Goal: Information Seeking & Learning: Learn about a topic

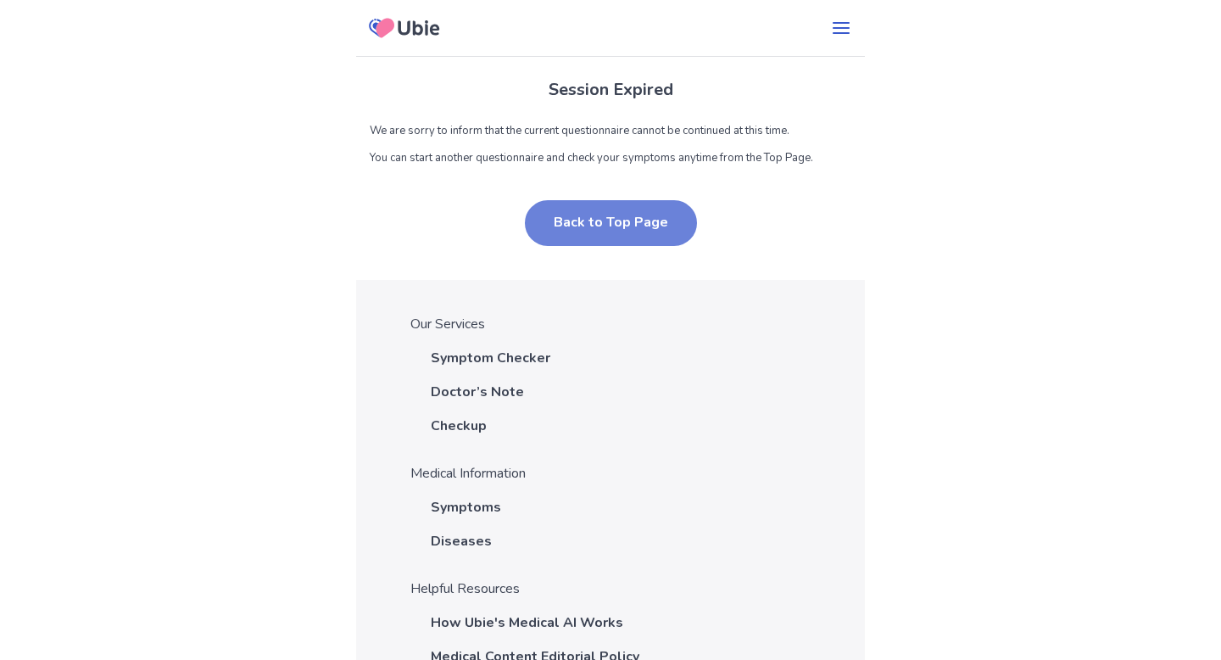
click at [635, 209] on button "Back to Top Page" at bounding box center [611, 223] width 172 height 46
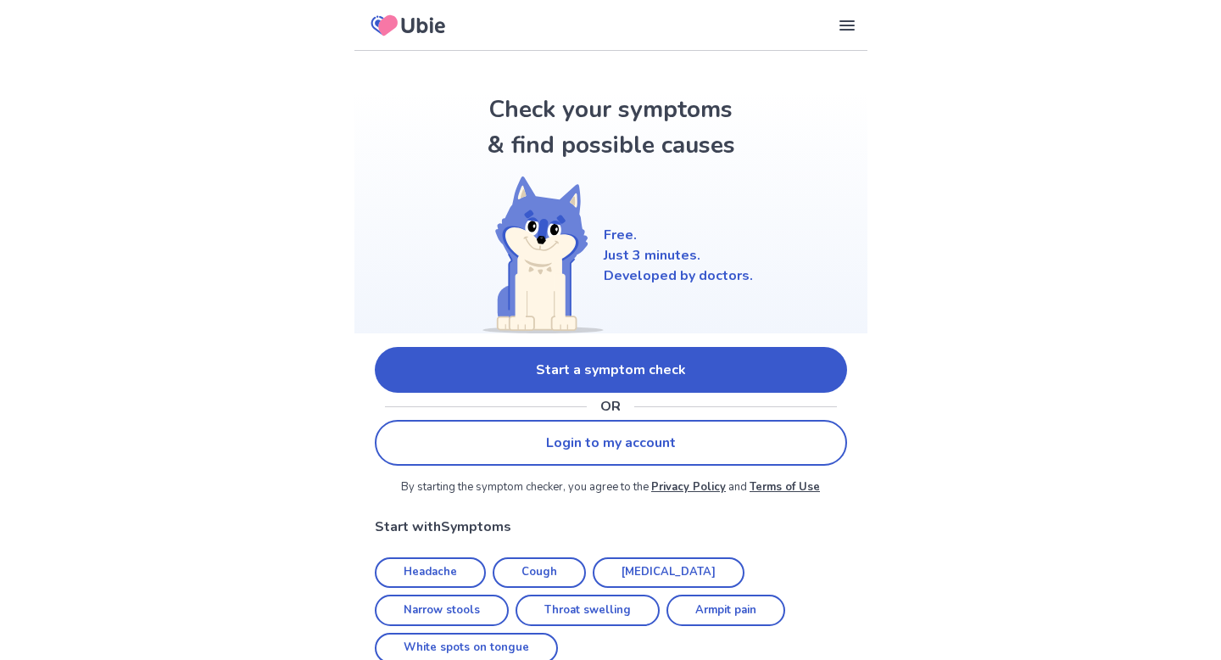
click at [704, 384] on link "Start a symptom check" at bounding box center [611, 370] width 472 height 46
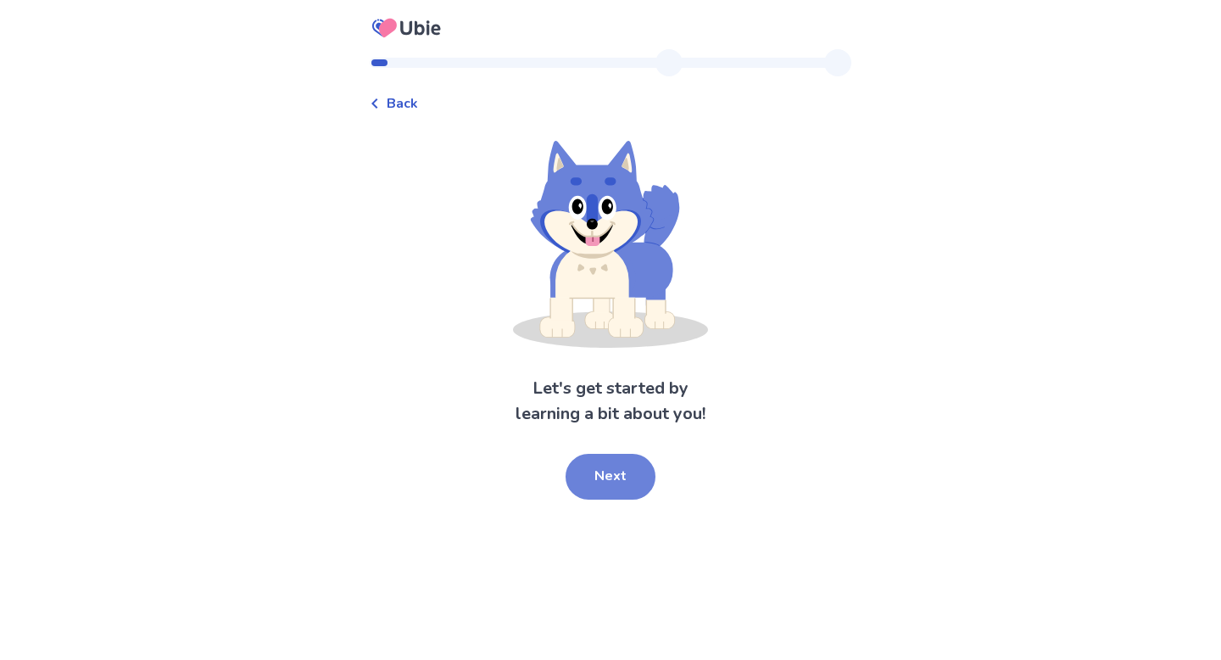
click at [615, 489] on button "Next" at bounding box center [611, 477] width 90 height 46
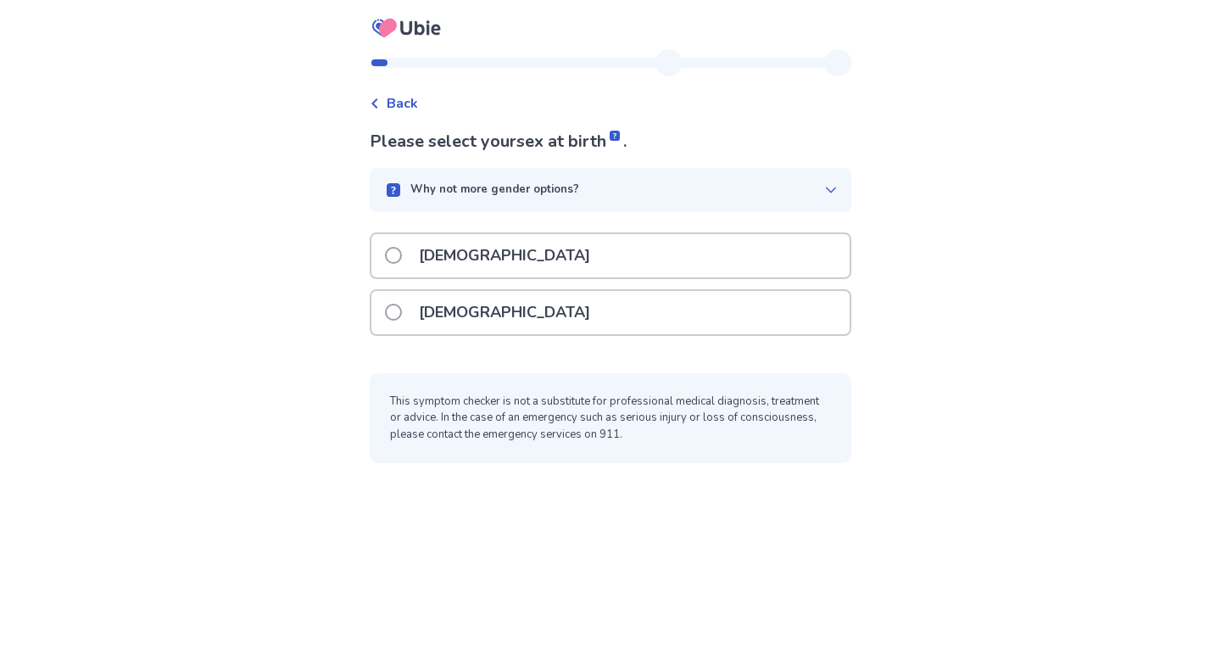
click at [536, 319] on div "[DEMOGRAPHIC_DATA]" at bounding box center [610, 312] width 478 height 43
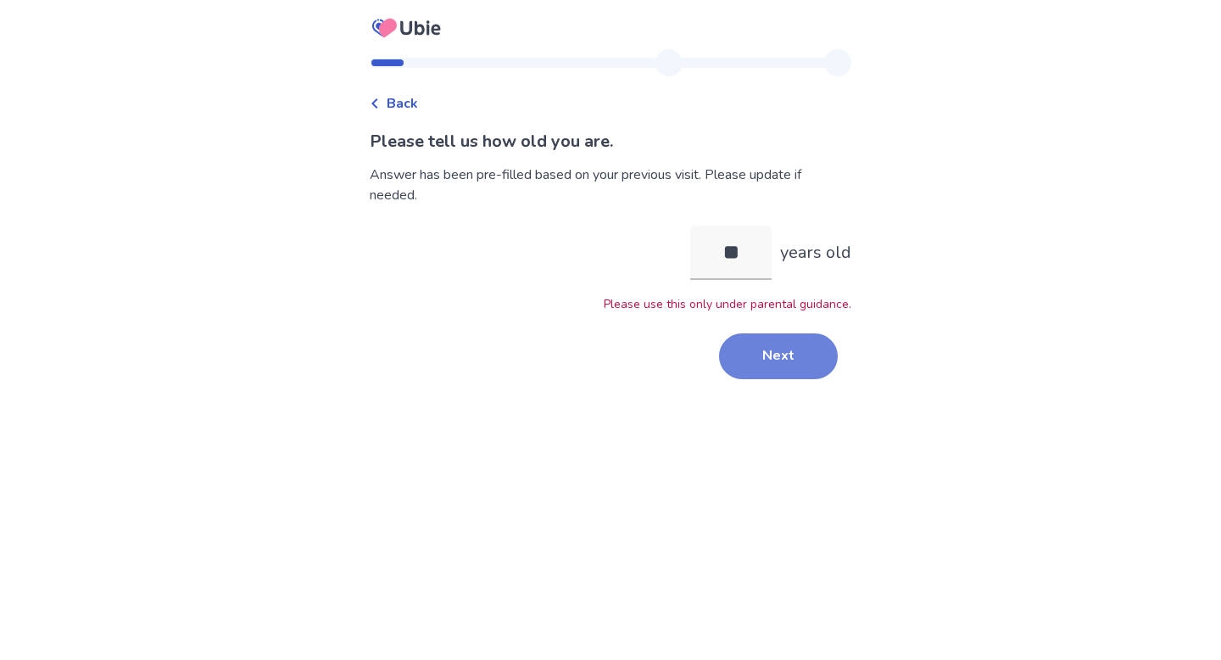
click at [799, 365] on button "Next" at bounding box center [778, 356] width 119 height 46
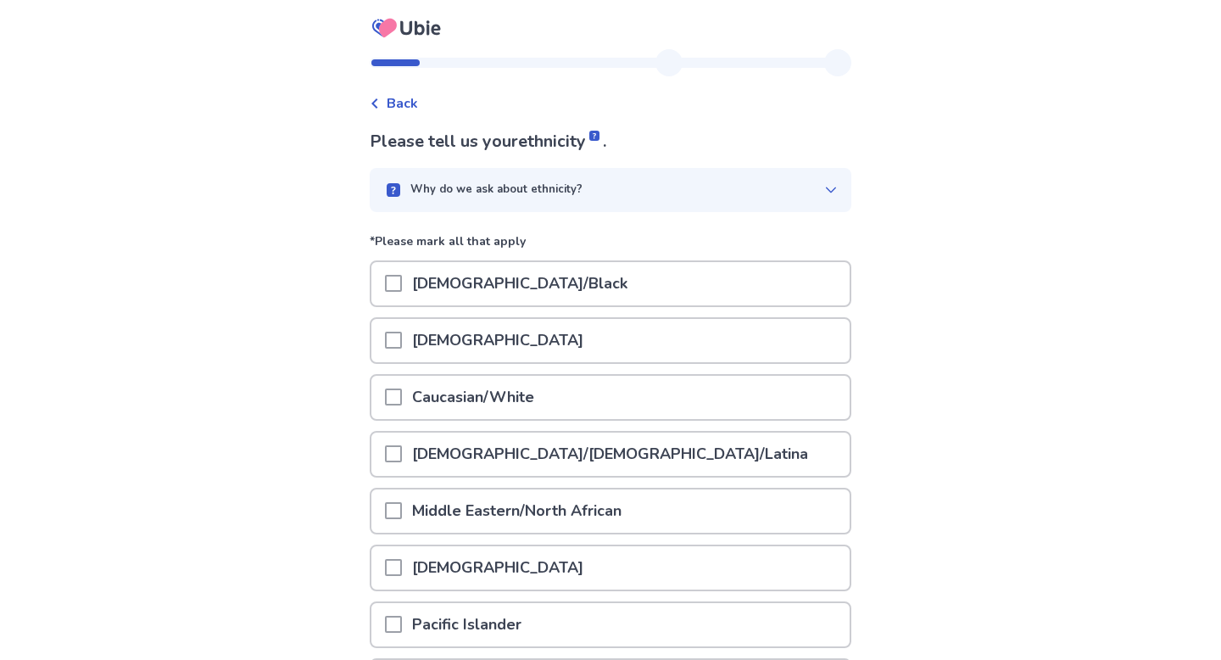
click at [401, 388] on span at bounding box center [393, 396] width 17 height 17
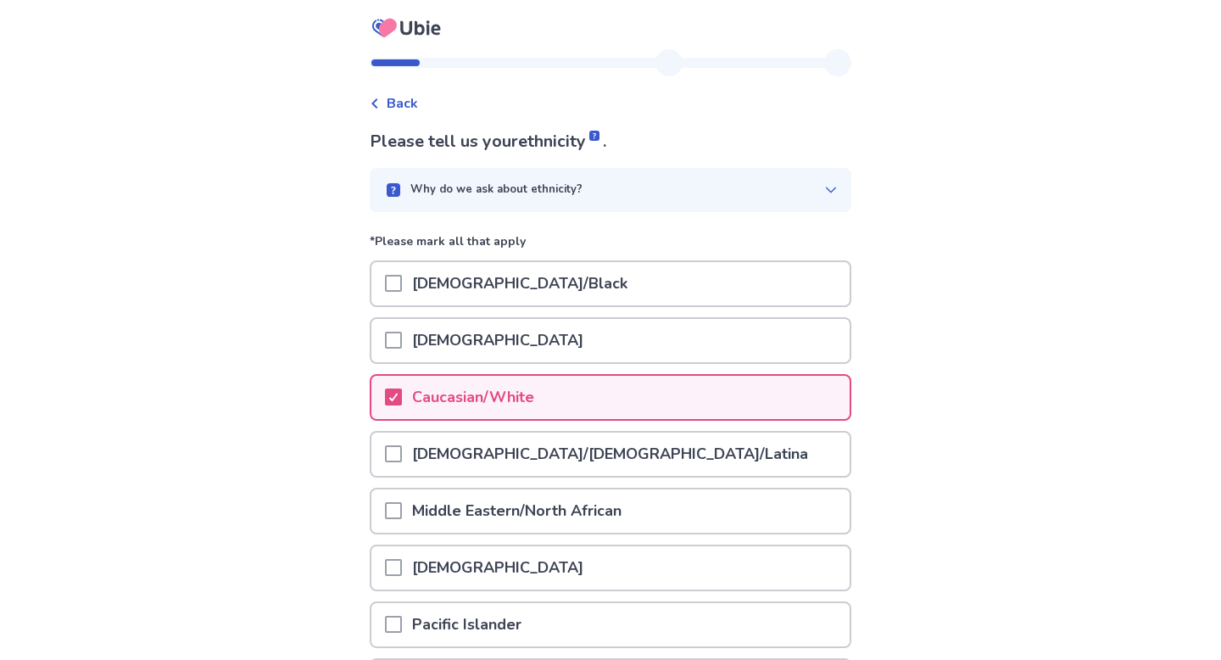
scroll to position [195, 0]
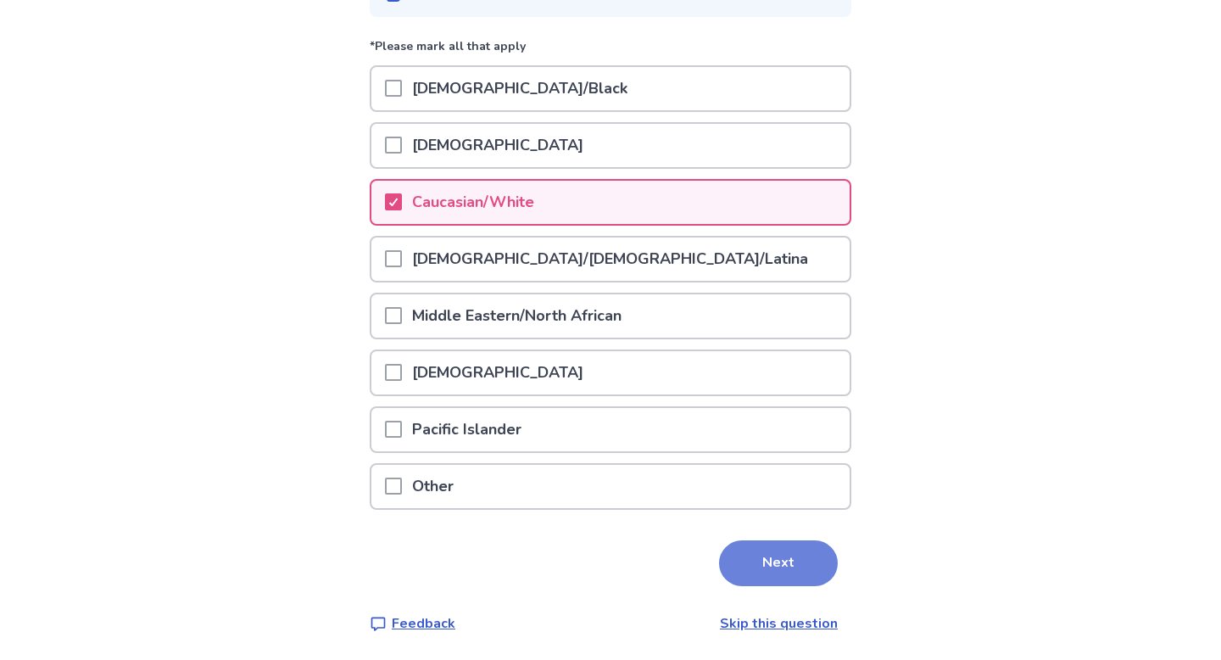
click at [778, 572] on button "Next" at bounding box center [778, 563] width 119 height 46
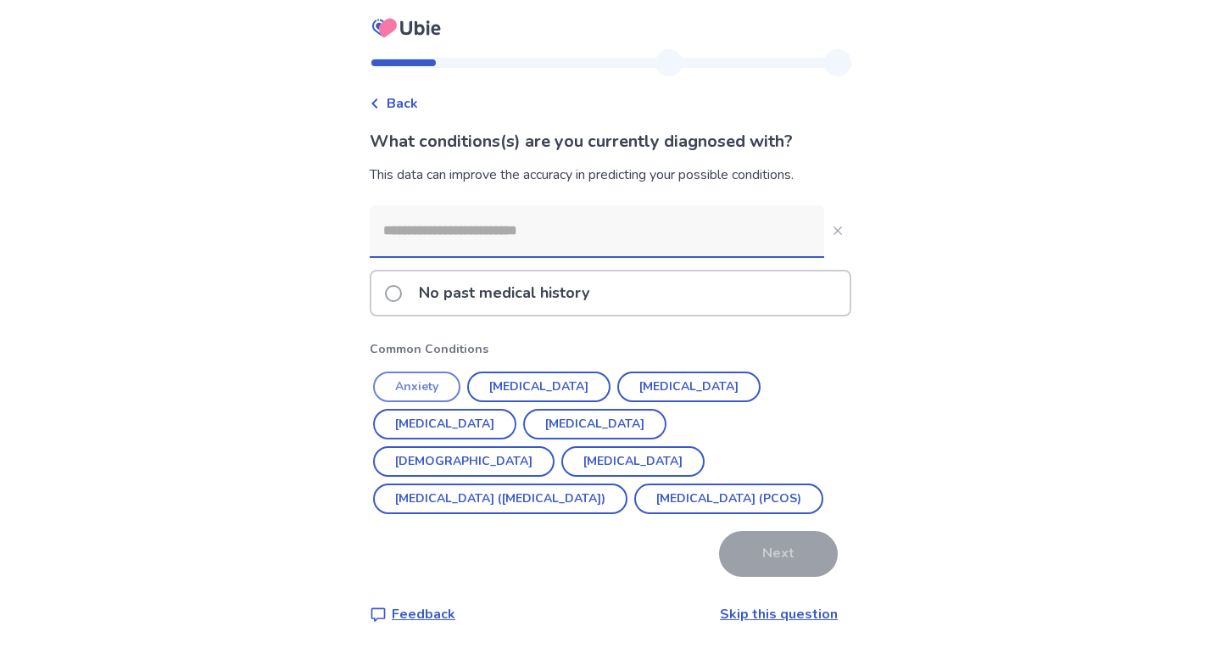
click at [438, 383] on button "Anxiety" at bounding box center [416, 386] width 87 height 31
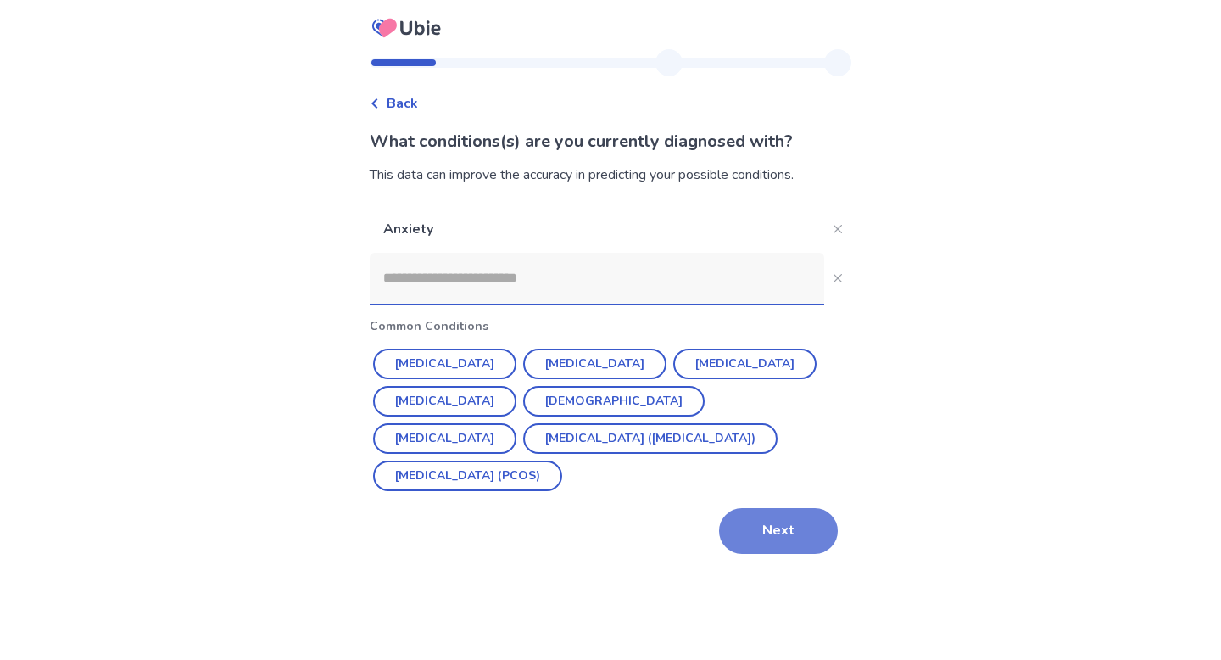
click at [783, 543] on button "Next" at bounding box center [778, 531] width 119 height 46
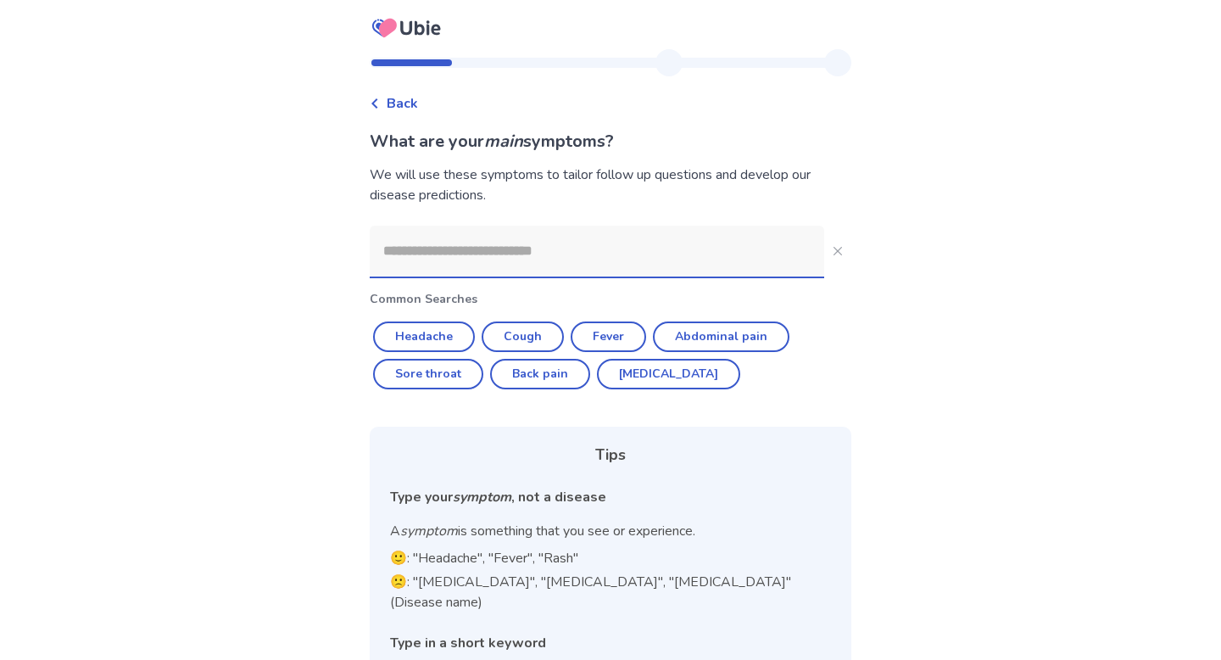
click at [608, 248] on input at bounding box center [597, 251] width 454 height 51
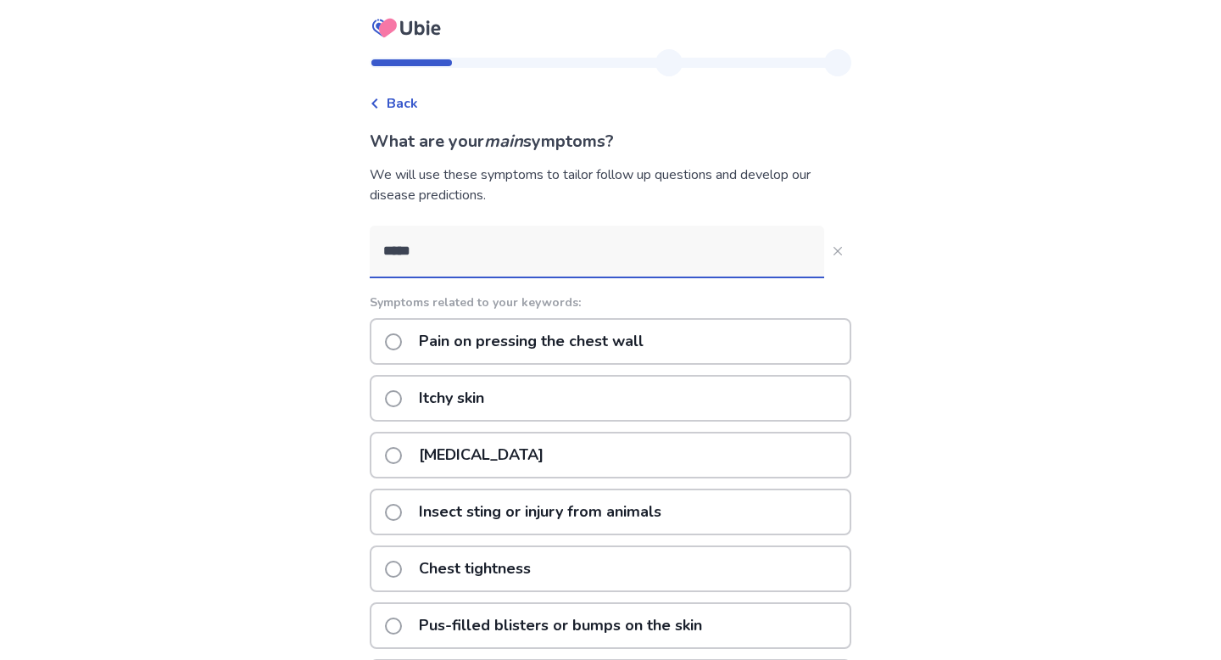
type input "*****"
click at [532, 457] on div "Chest pain" at bounding box center [611, 455] width 482 height 47
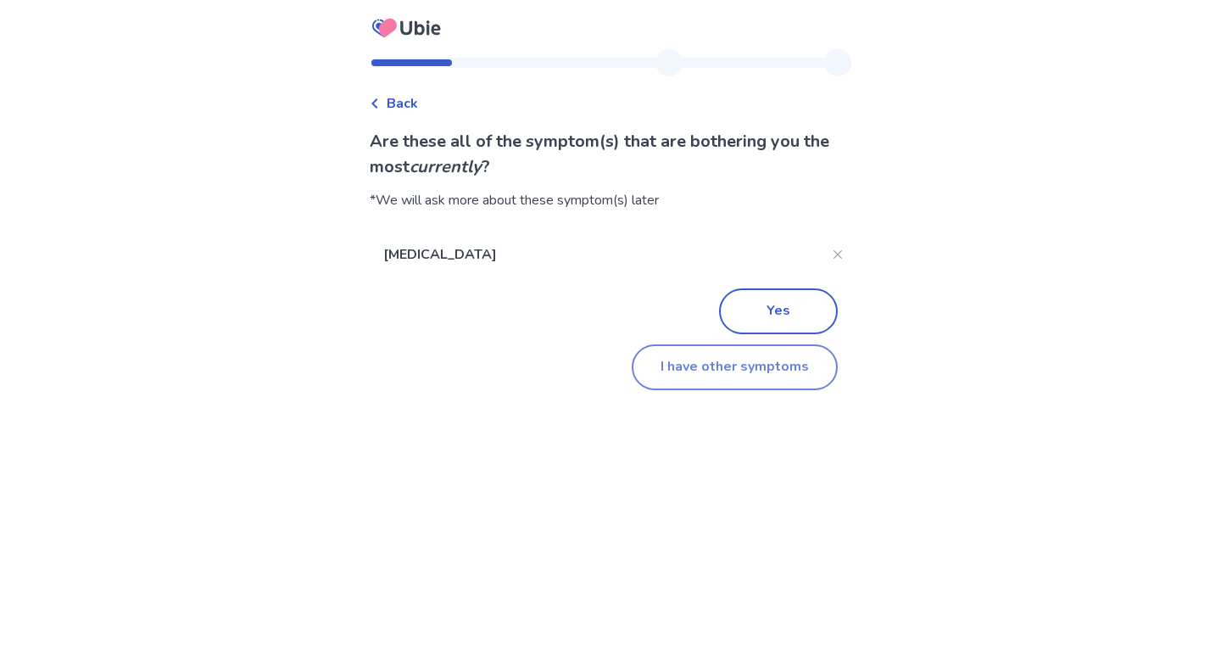
click at [734, 367] on button "I have other symptoms" at bounding box center [735, 367] width 206 height 46
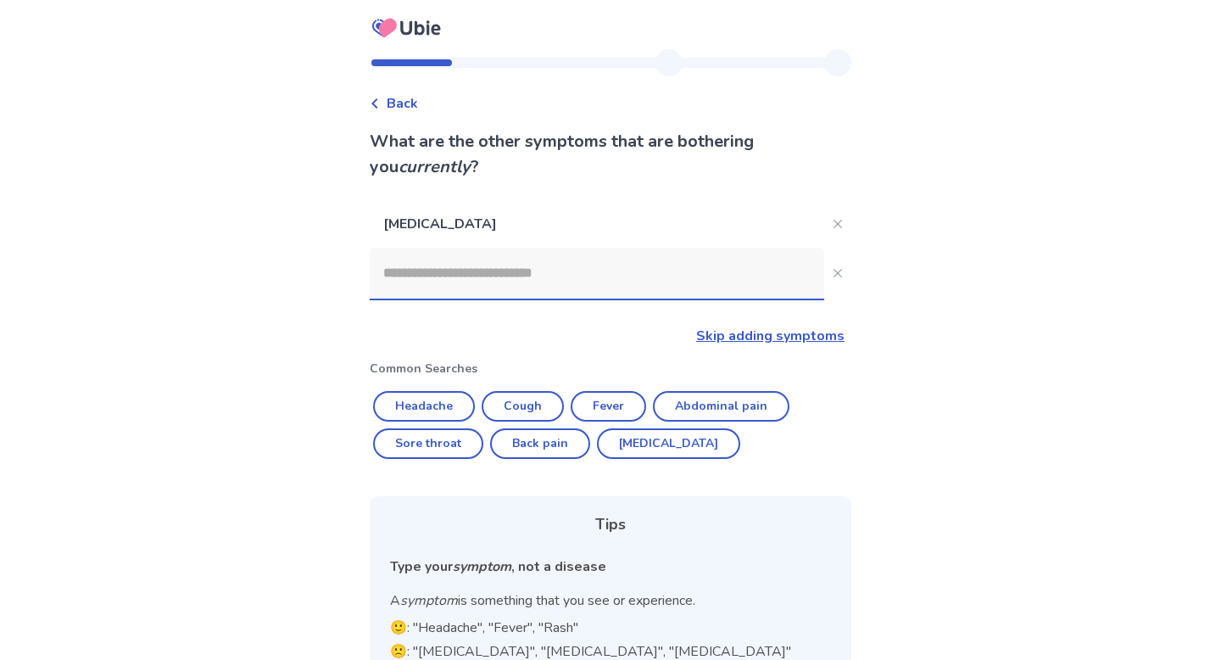
click at [608, 270] on input at bounding box center [597, 273] width 454 height 51
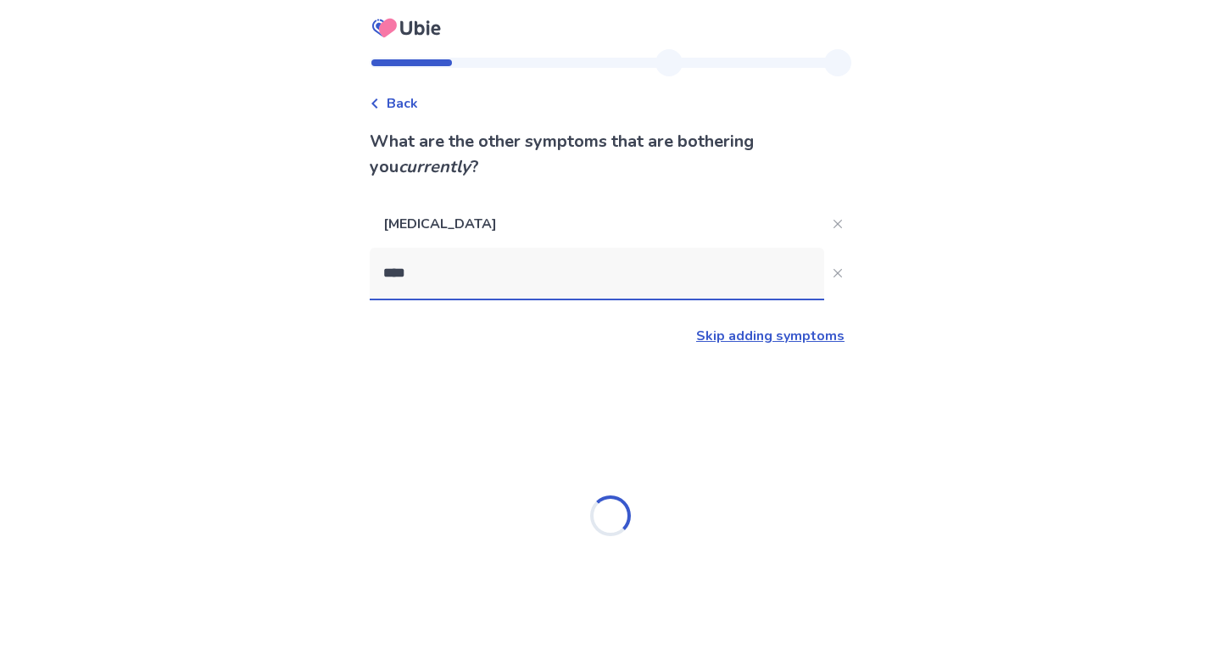
type input "*****"
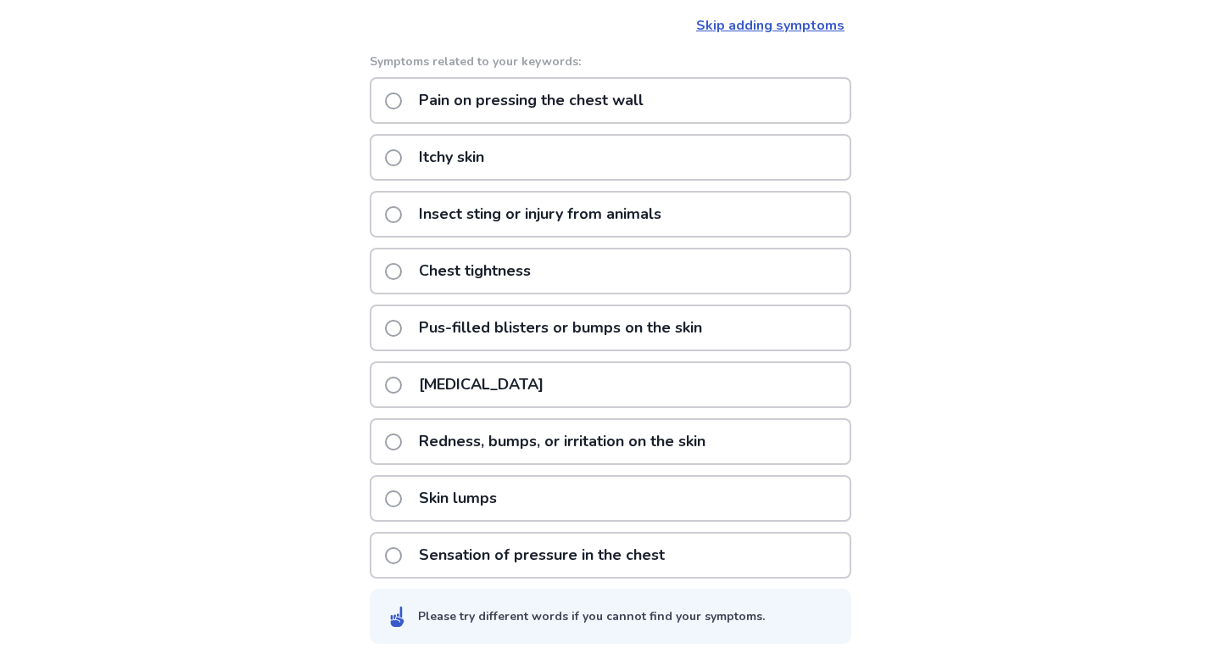
scroll to position [315, 0]
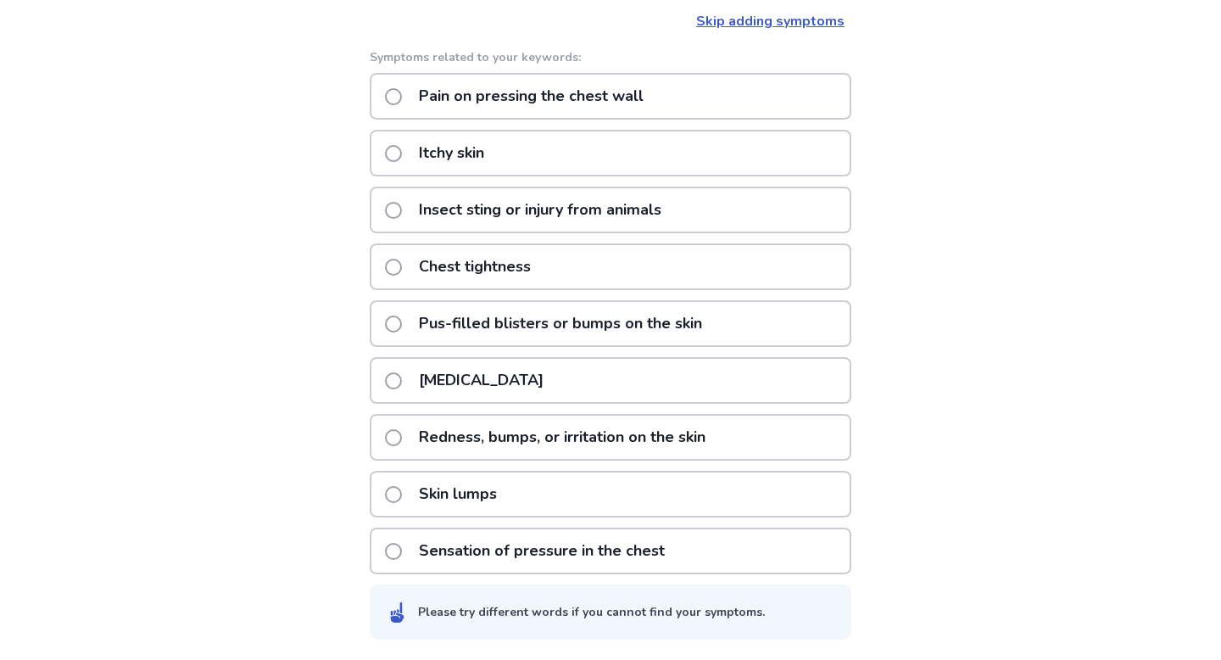
click at [502, 550] on p "Sensation of pressure in the chest" at bounding box center [542, 550] width 266 height 43
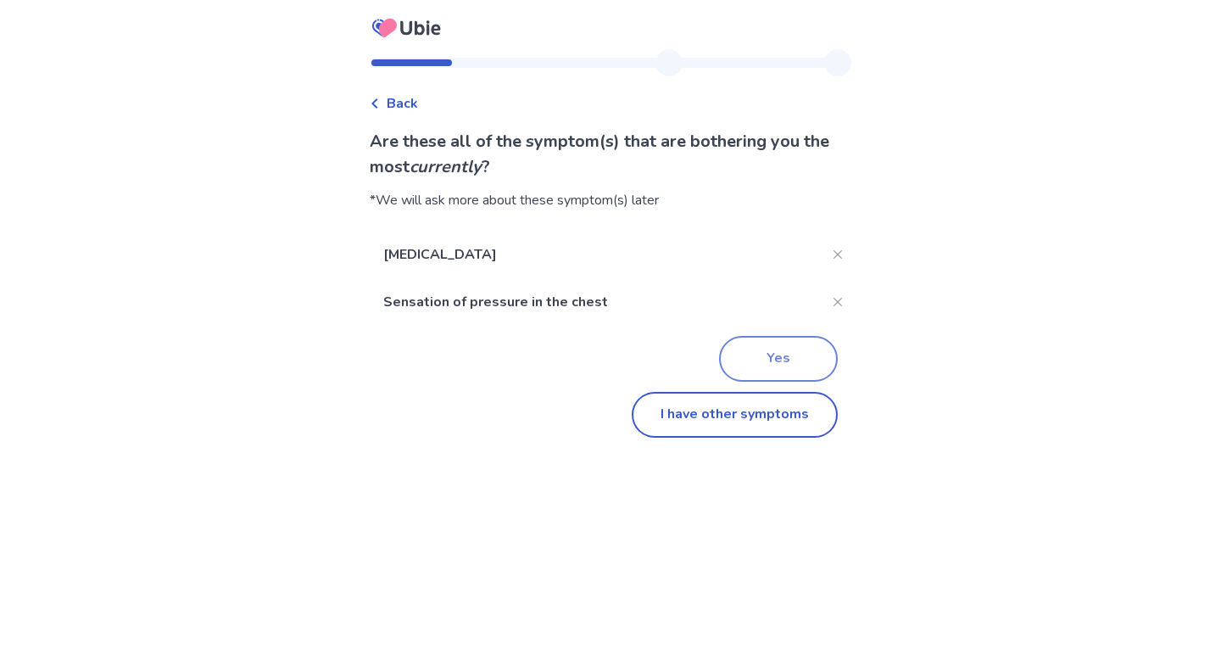
click at [775, 356] on button "Yes" at bounding box center [778, 359] width 119 height 46
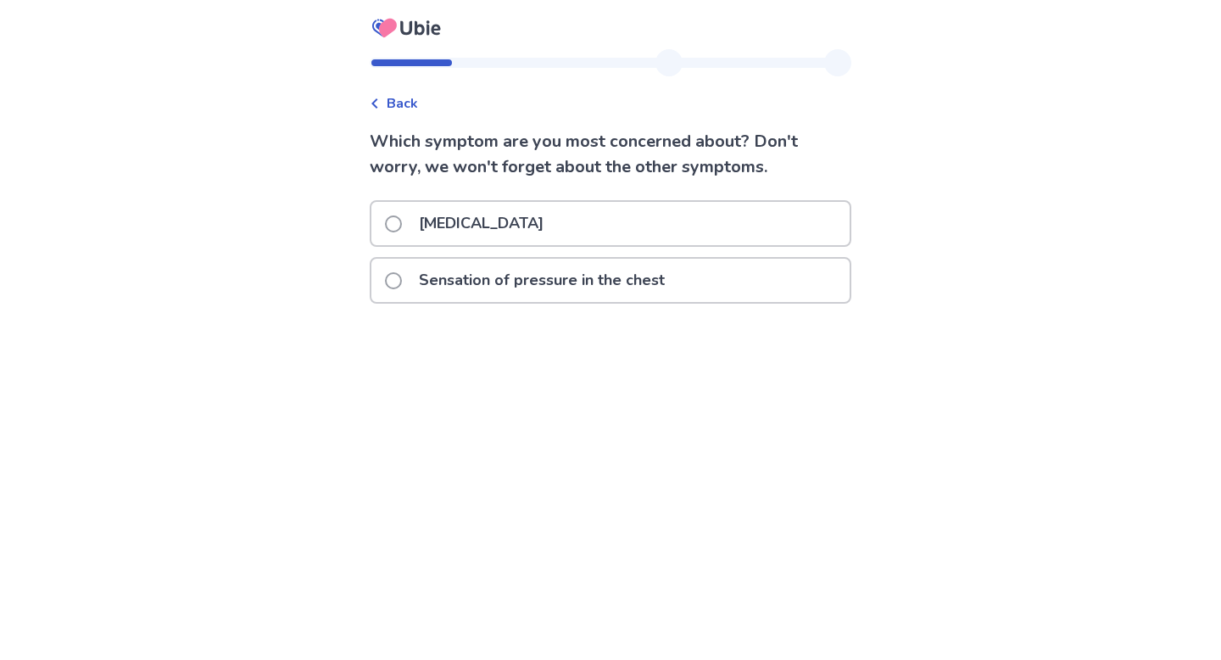
click at [402, 276] on span at bounding box center [393, 280] width 17 height 17
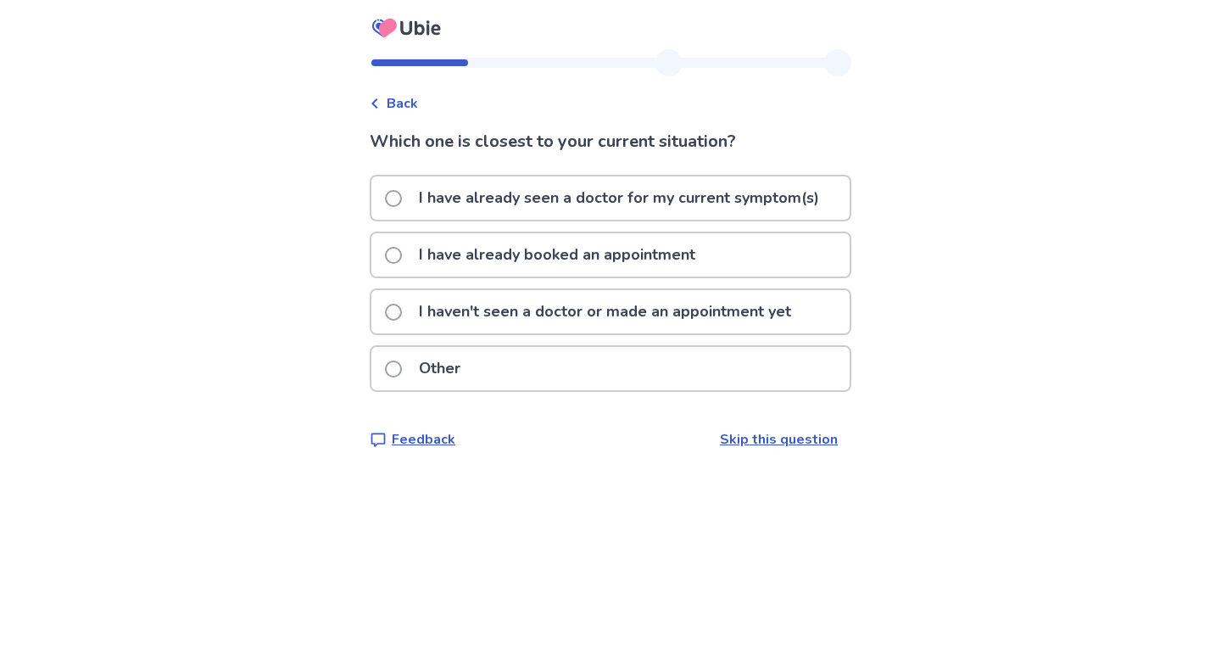
click at [507, 363] on div "Other" at bounding box center [610, 368] width 478 height 43
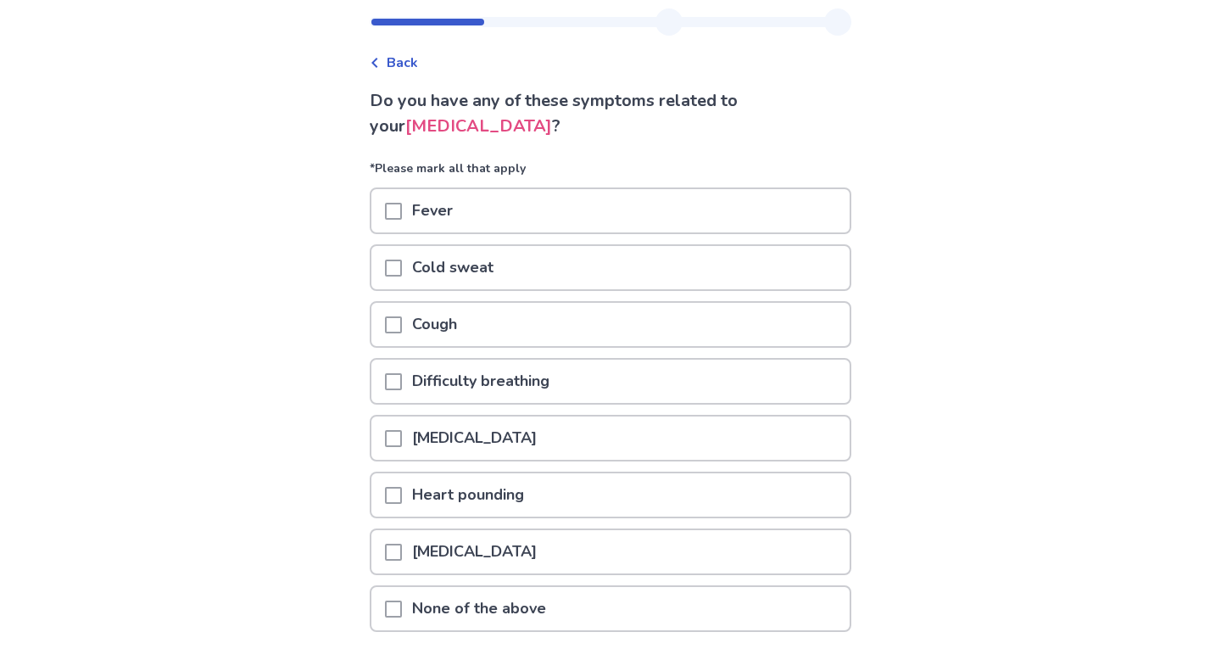
scroll to position [61, 0]
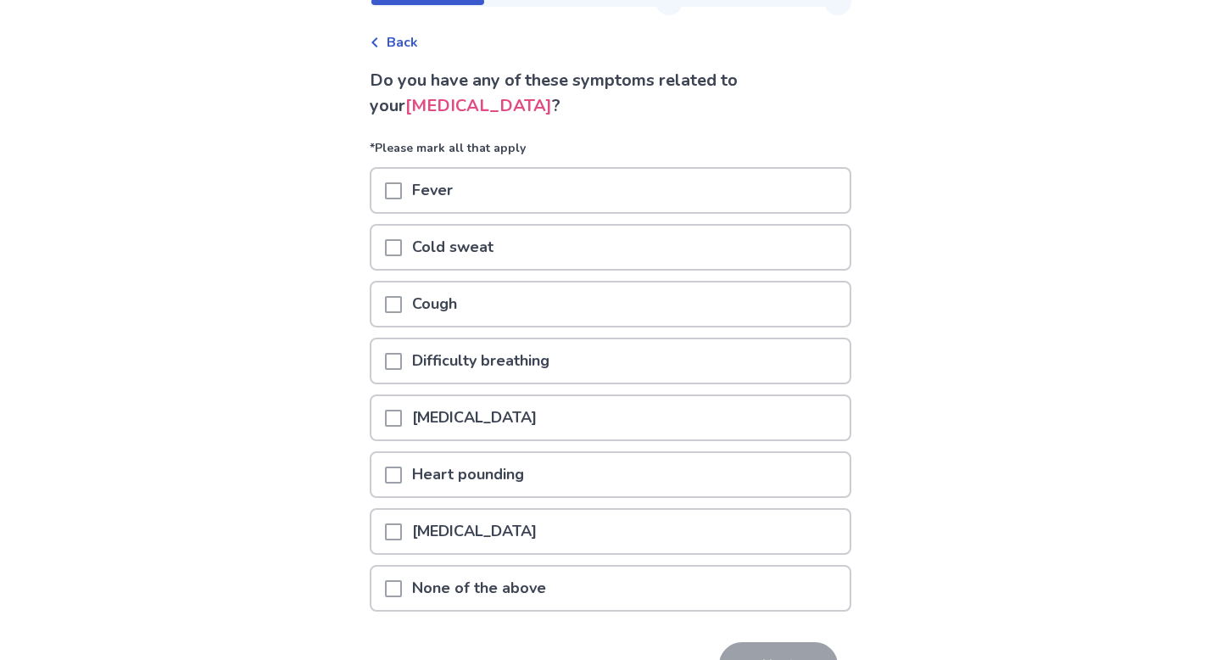
click at [342, 599] on div "Back Do you have any of these symptoms related to your chest pain ? *Please mar…" at bounding box center [610, 350] width 1221 height 823
click at [401, 585] on span at bounding box center [393, 588] width 17 height 17
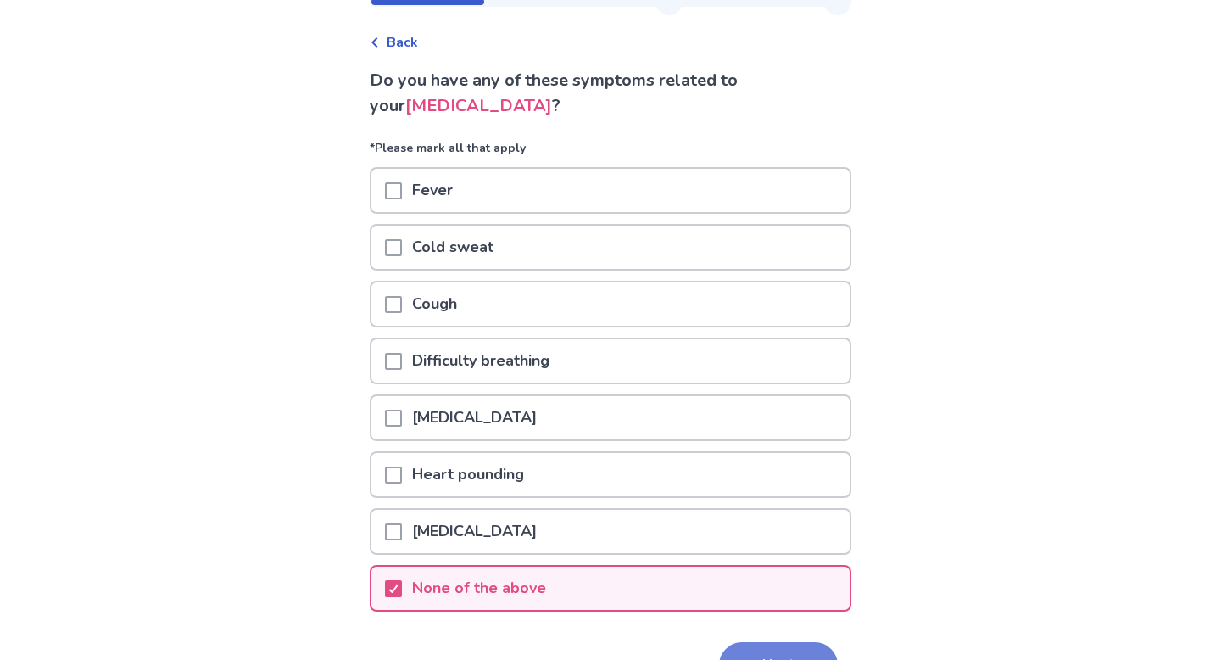
click at [732, 643] on button "Next" at bounding box center [778, 665] width 119 height 46
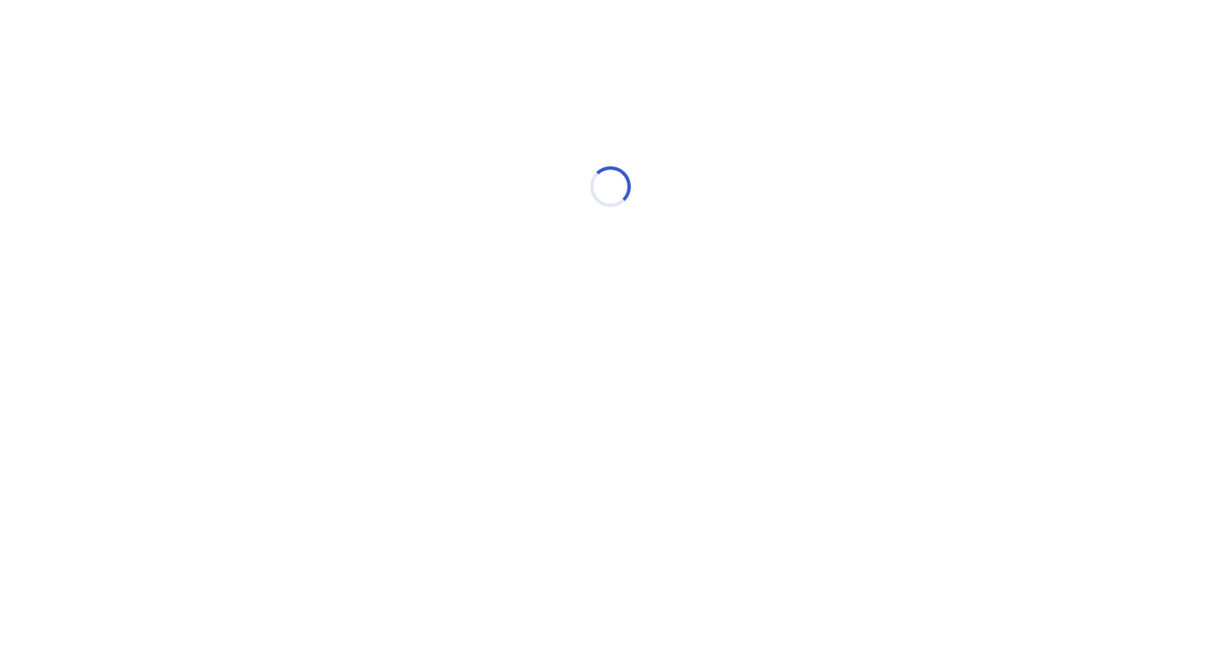
select select "*"
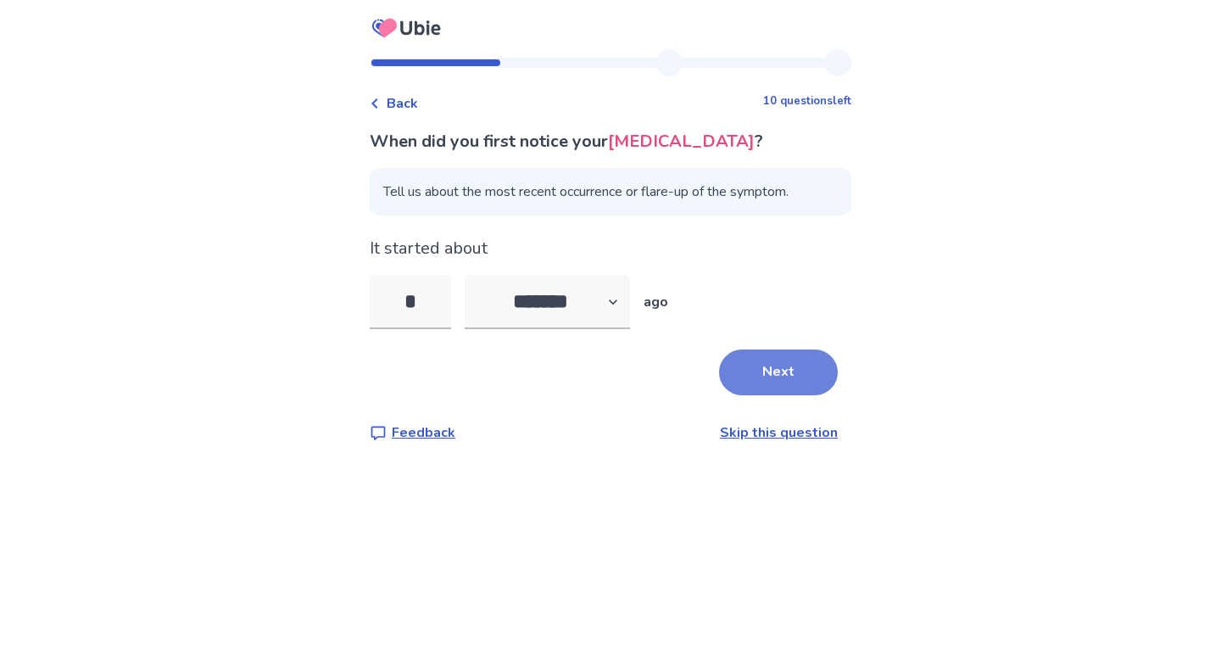
type input "*"
click at [779, 369] on button "Next" at bounding box center [778, 372] width 119 height 46
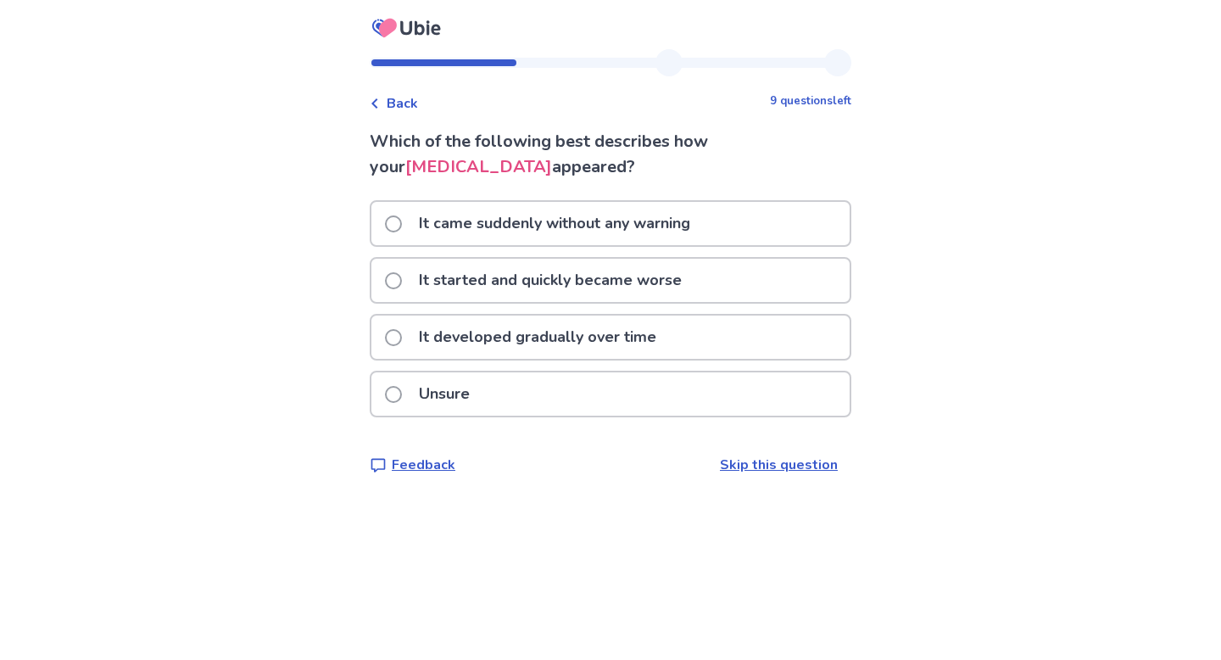
click at [397, 100] on span "Back" at bounding box center [402, 103] width 31 height 20
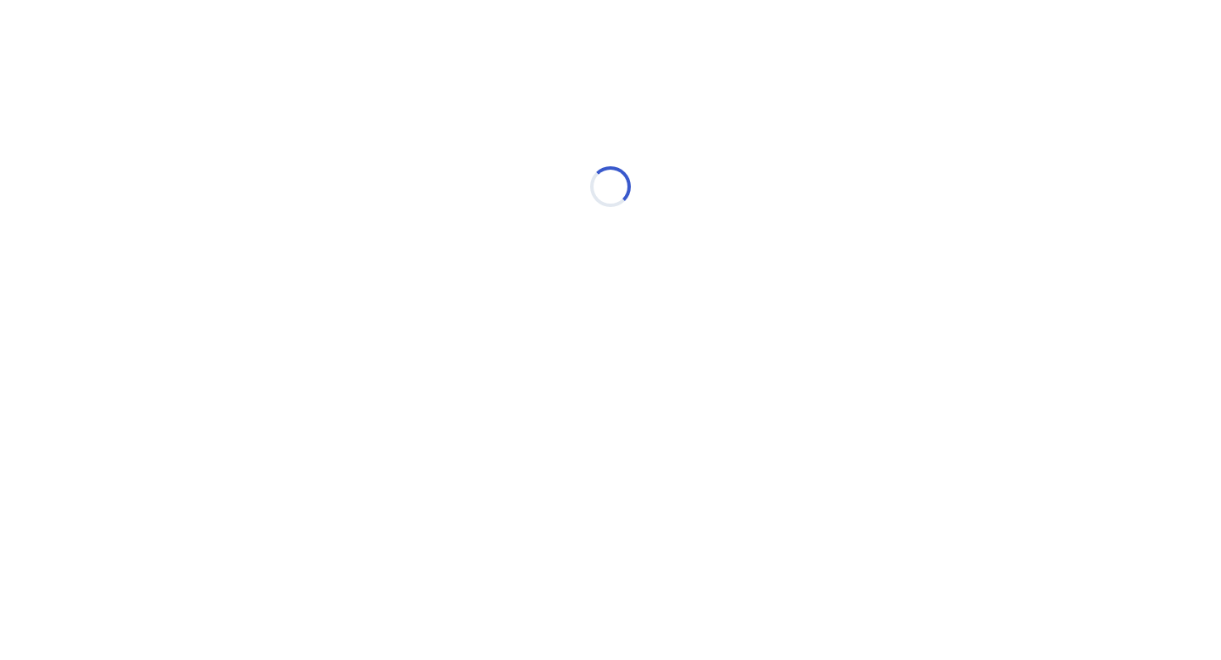
select select "*"
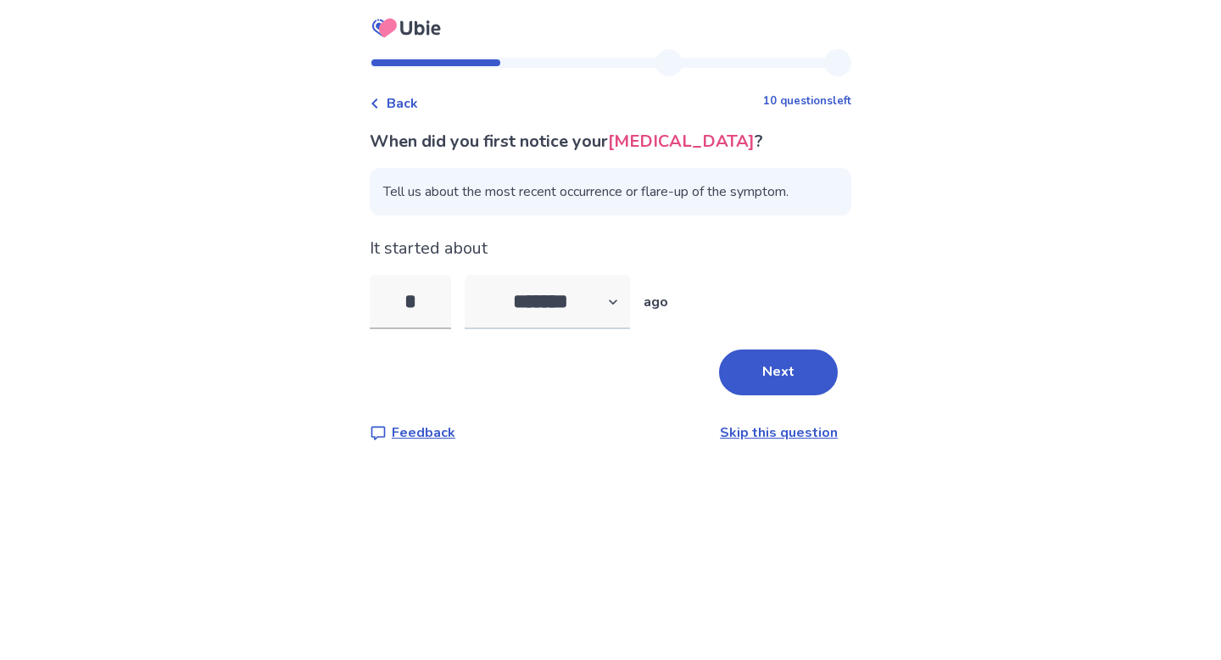
type input "*"
click at [610, 293] on select "******* ****** ******* ******** *******" at bounding box center [547, 302] width 165 height 54
click at [746, 376] on button "Next" at bounding box center [778, 372] width 119 height 46
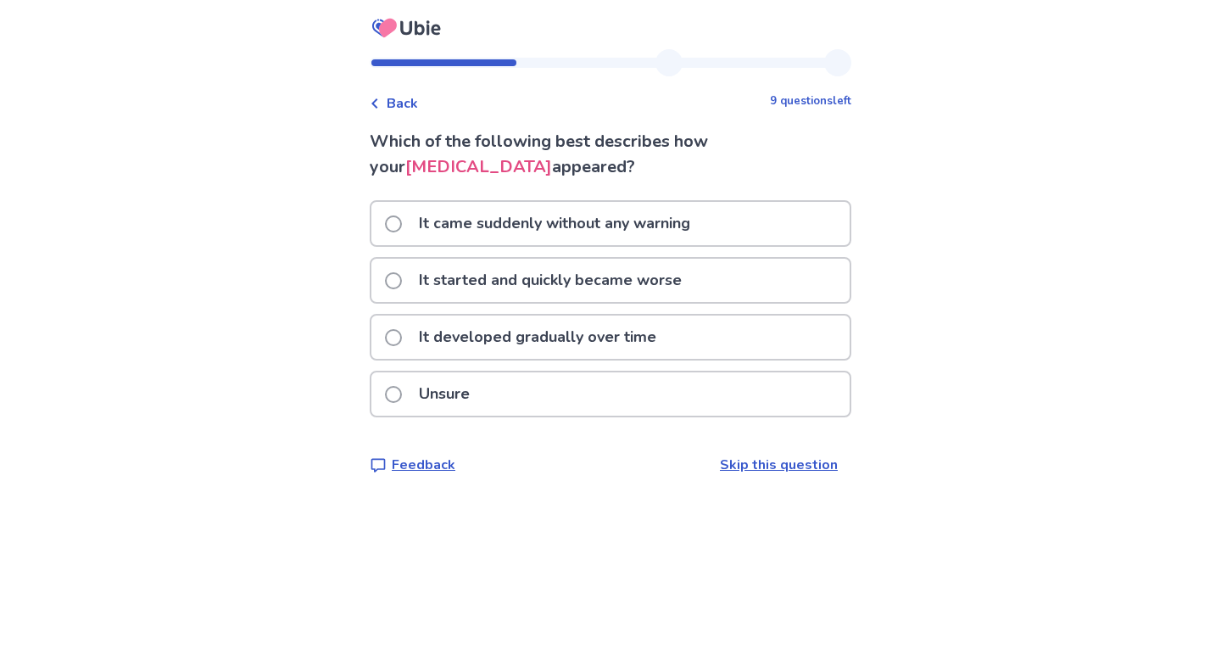
click at [682, 231] on p "It came suddenly without any warning" at bounding box center [555, 223] width 292 height 43
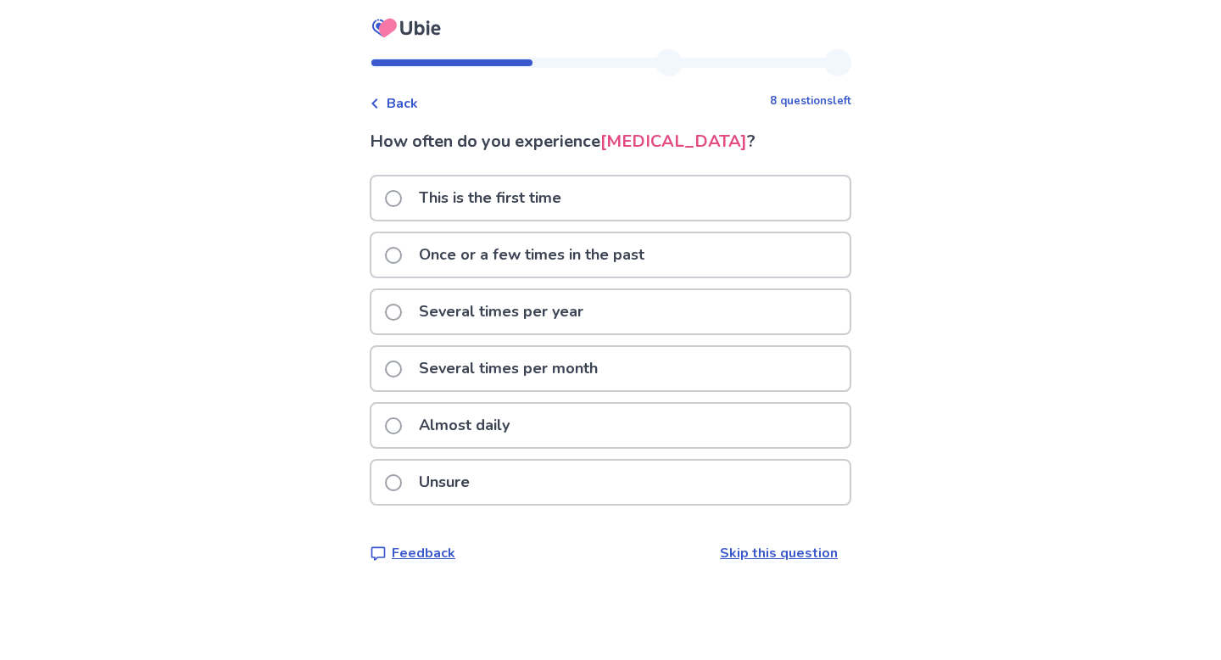
click at [519, 258] on p "Once or a few times in the past" at bounding box center [532, 254] width 246 height 43
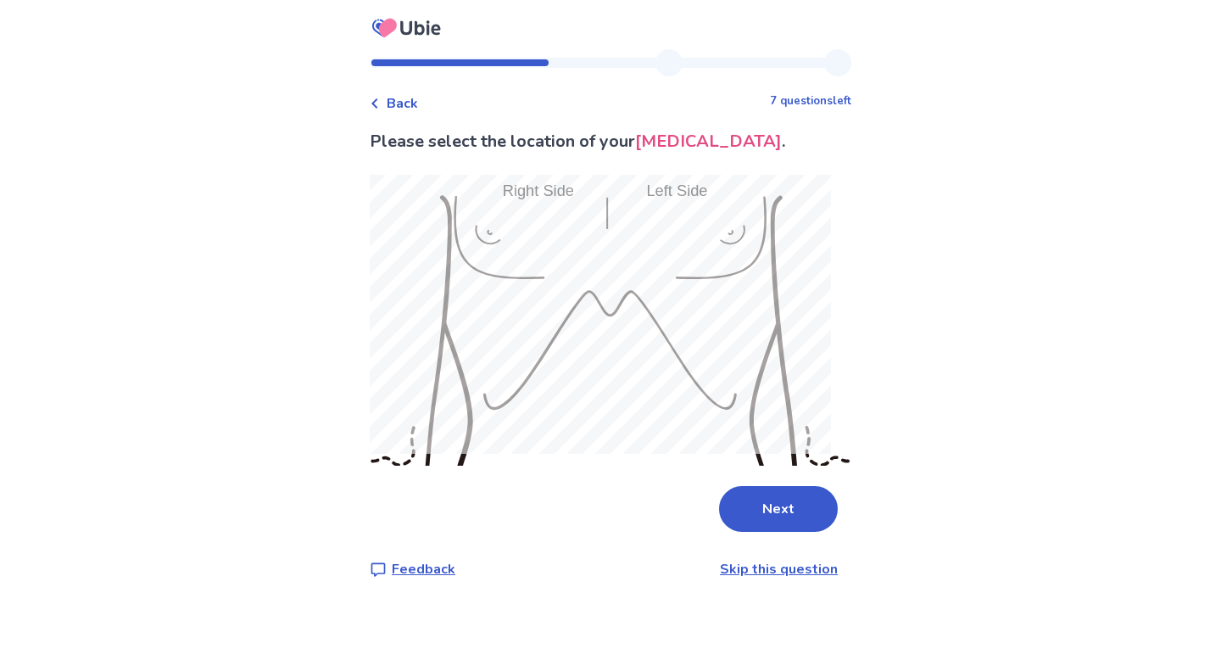
click at [403, 99] on span "Back" at bounding box center [402, 103] width 31 height 20
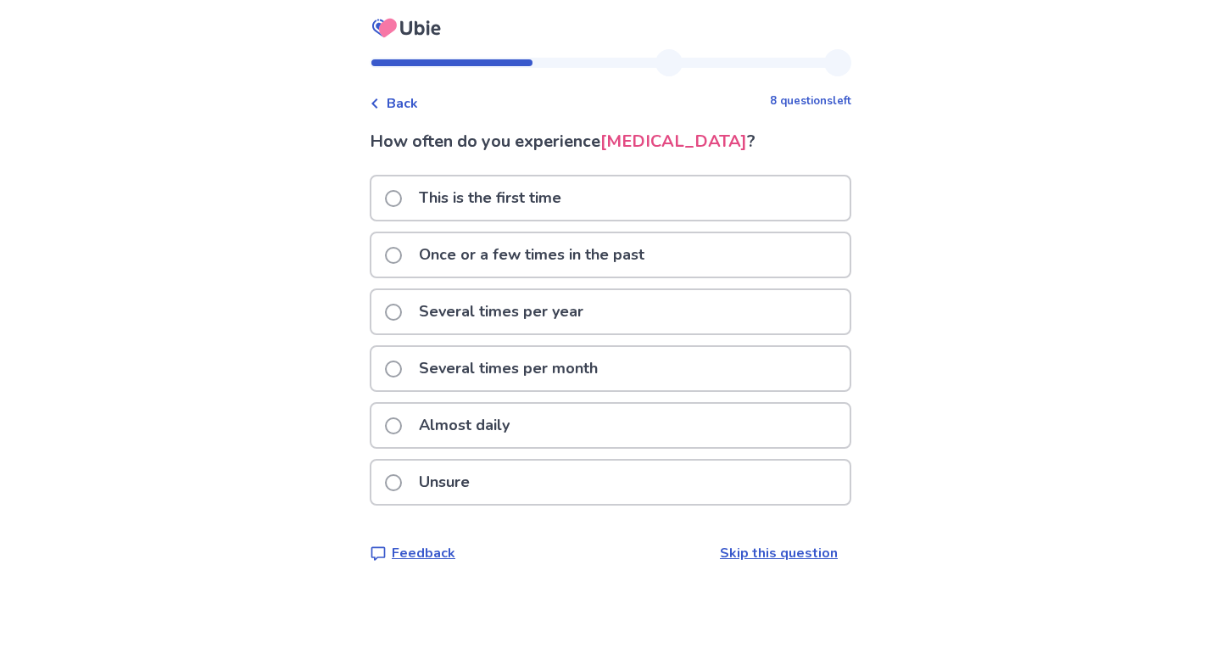
click at [538, 265] on p "Once or a few times in the past" at bounding box center [532, 254] width 246 height 43
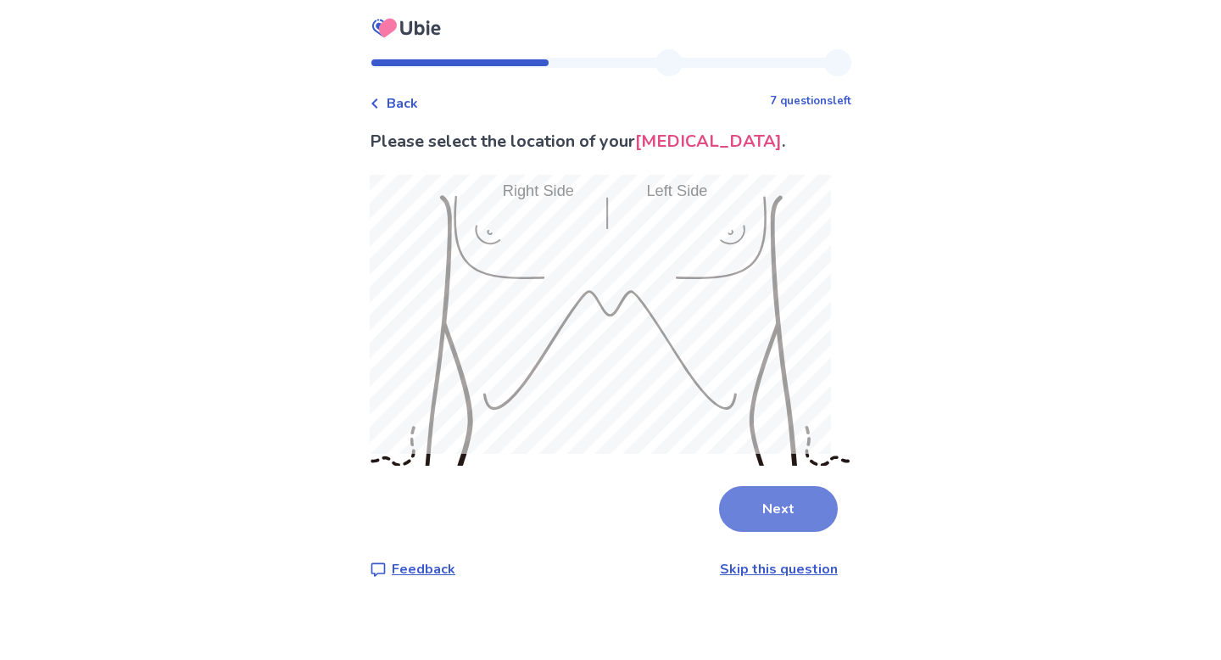
click at [744, 493] on button "Next" at bounding box center [778, 509] width 119 height 46
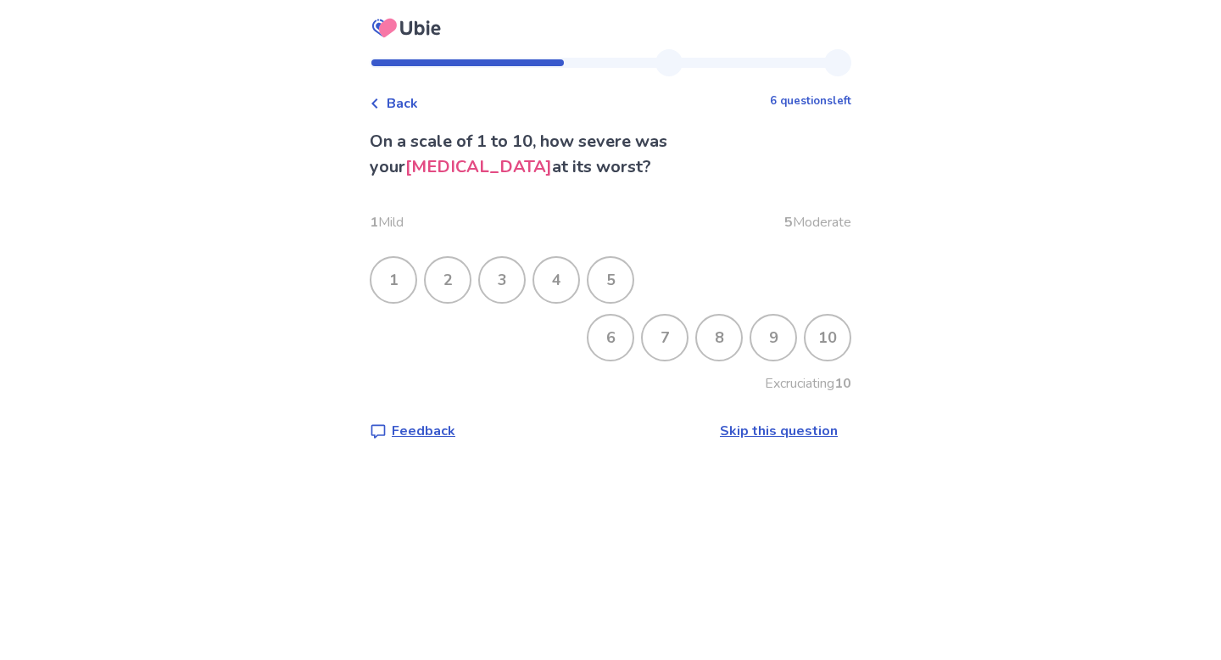
click at [704, 336] on div "8" at bounding box center [719, 337] width 44 height 44
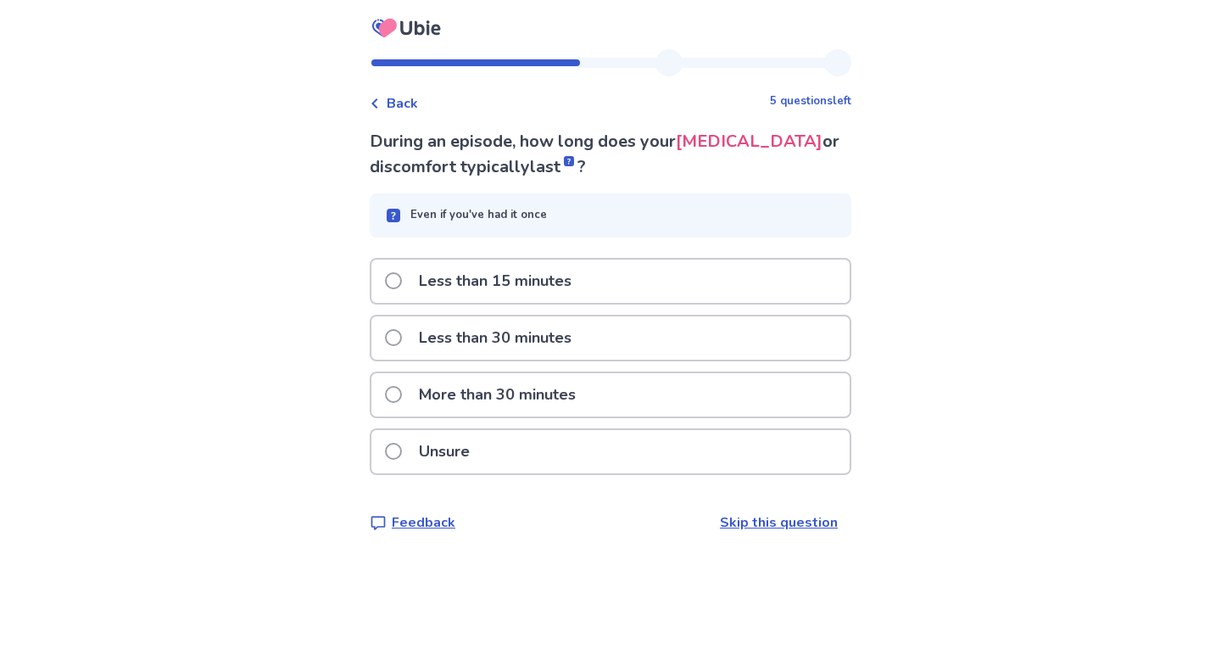
click at [402, 335] on span at bounding box center [393, 337] width 17 height 17
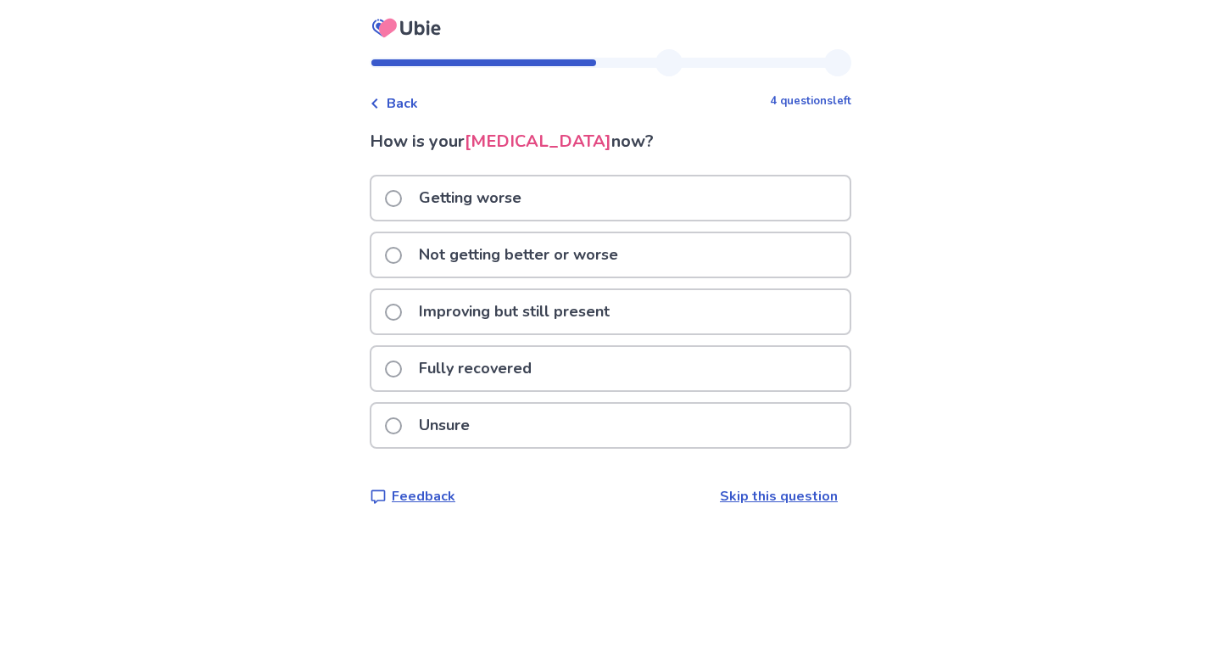
click at [461, 257] on p "Not getting better or worse" at bounding box center [519, 254] width 220 height 43
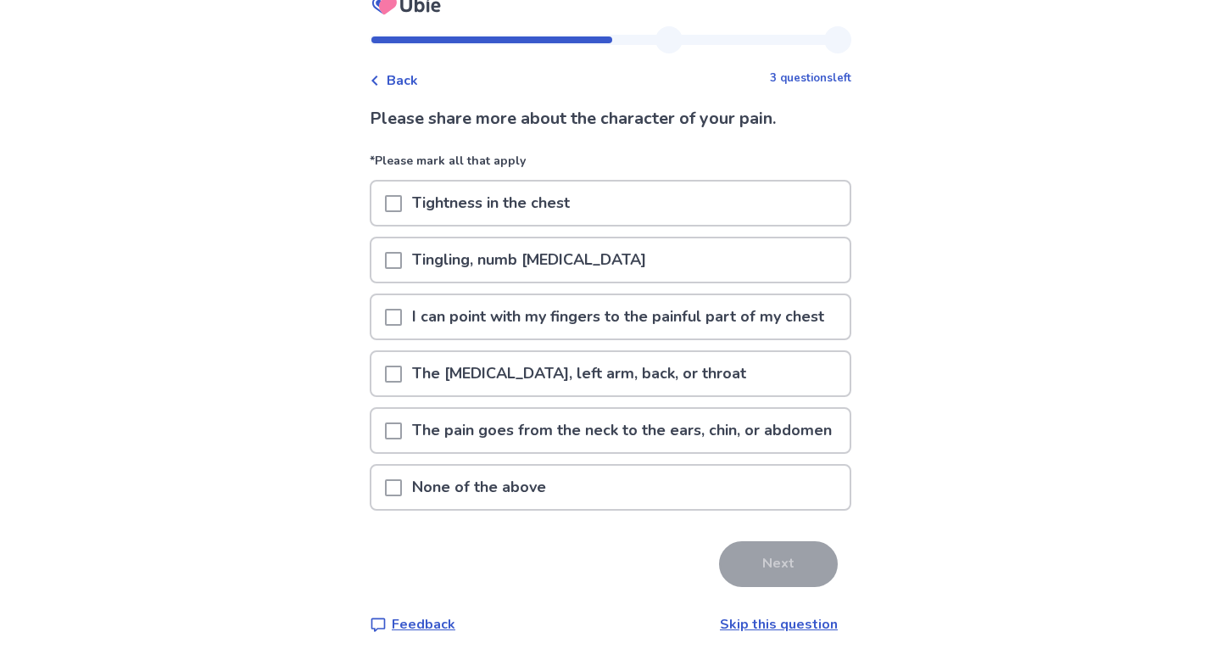
scroll to position [26, 0]
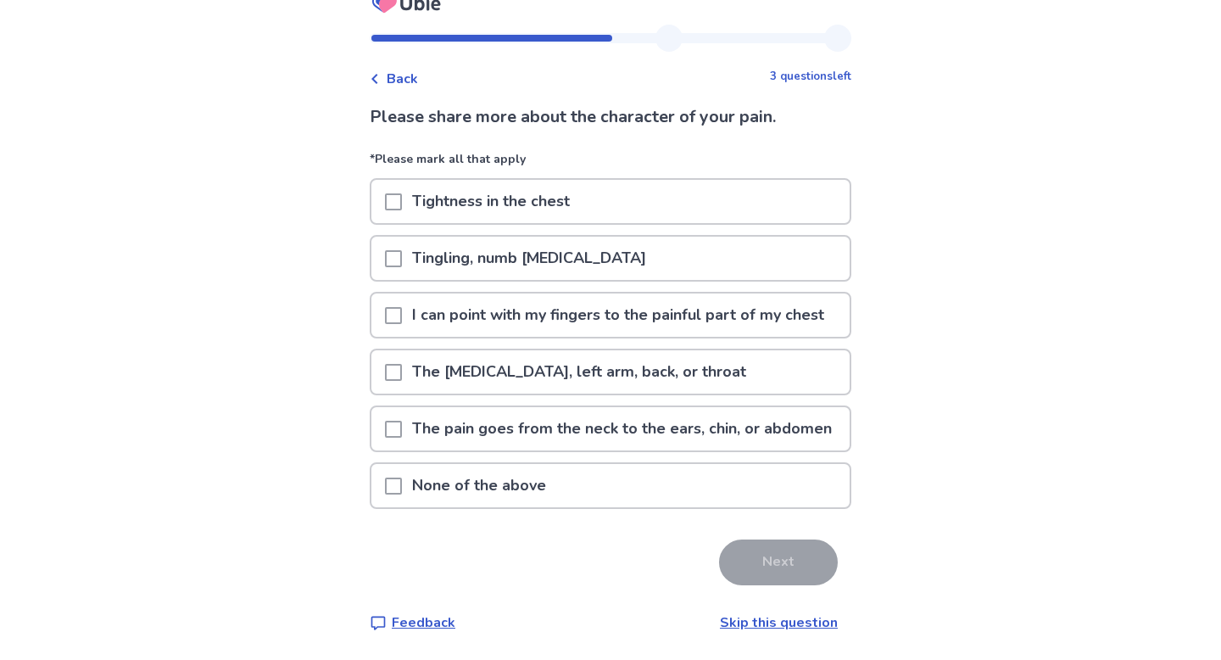
click at [398, 200] on span at bounding box center [393, 201] width 17 height 17
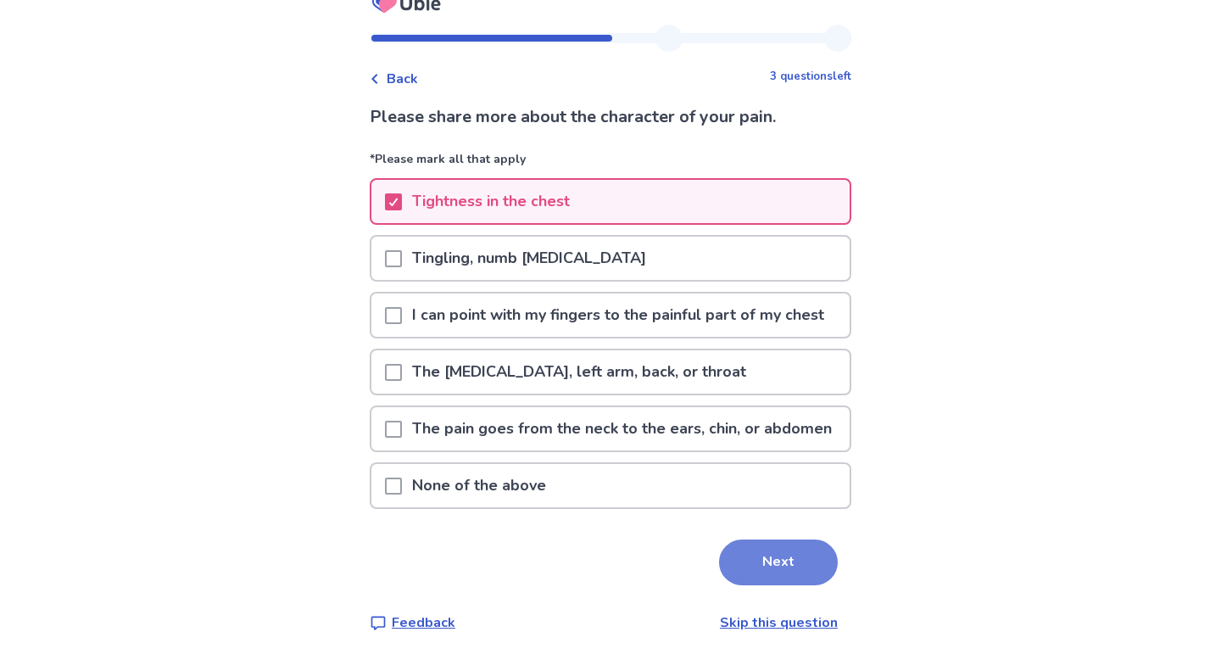
click at [756, 585] on button "Next" at bounding box center [778, 562] width 119 height 46
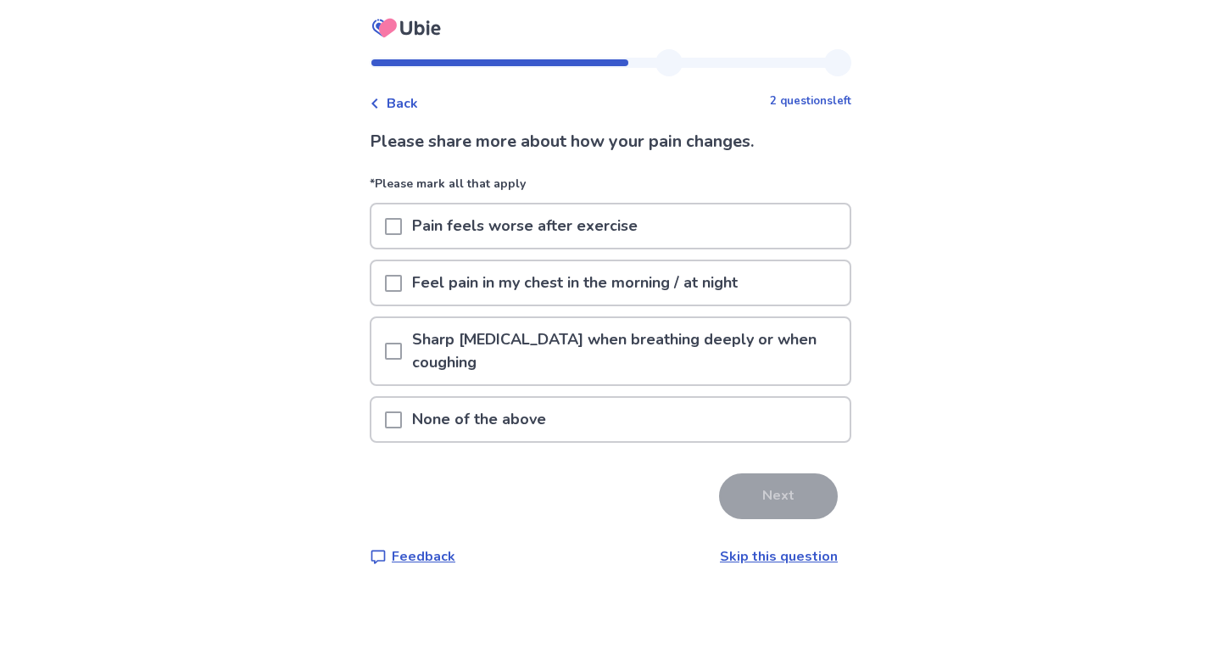
click at [400, 231] on span at bounding box center [393, 226] width 17 height 17
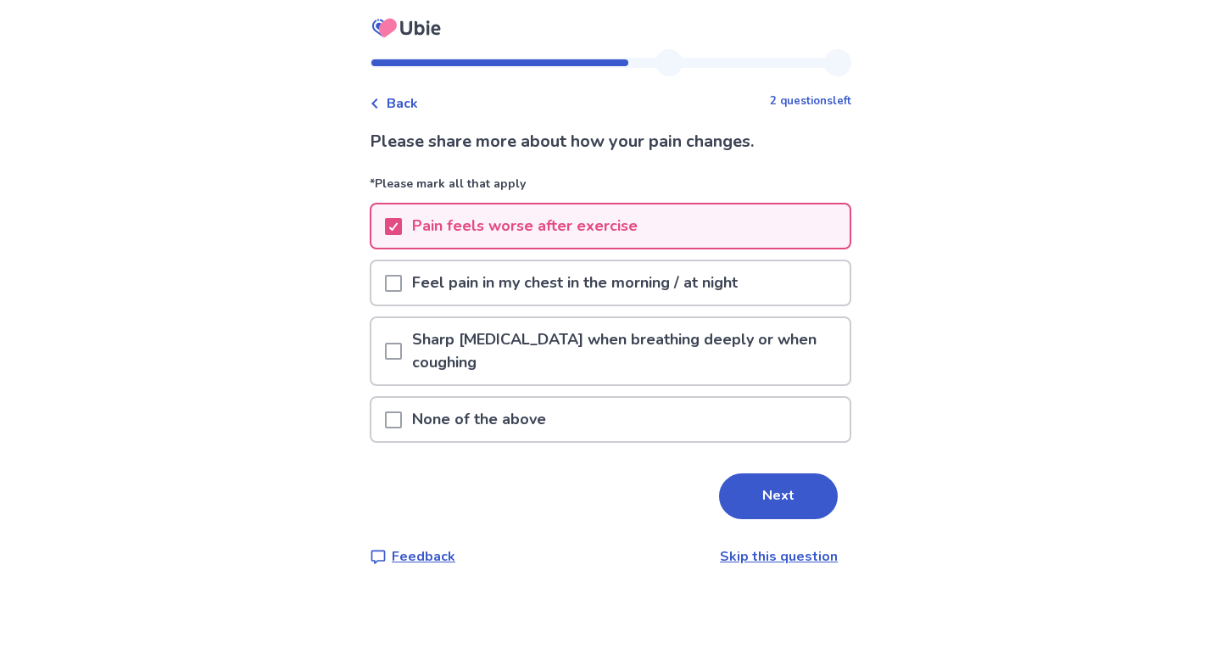
click at [401, 278] on span at bounding box center [393, 283] width 17 height 17
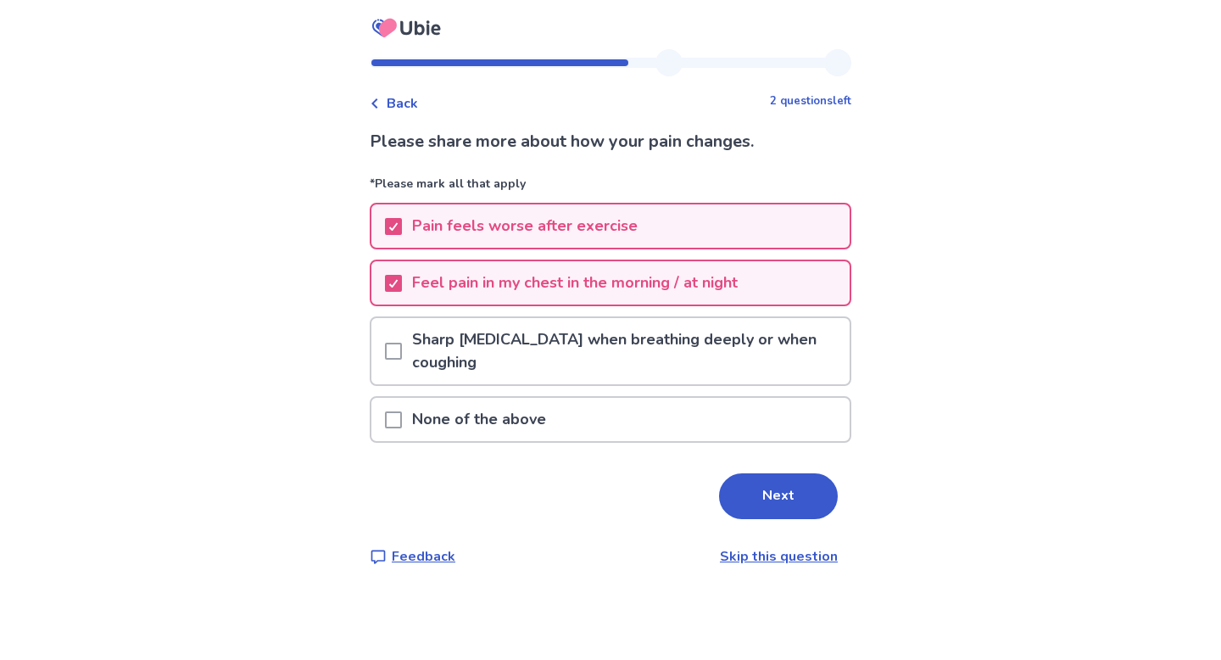
click at [398, 355] on span at bounding box center [393, 351] width 17 height 17
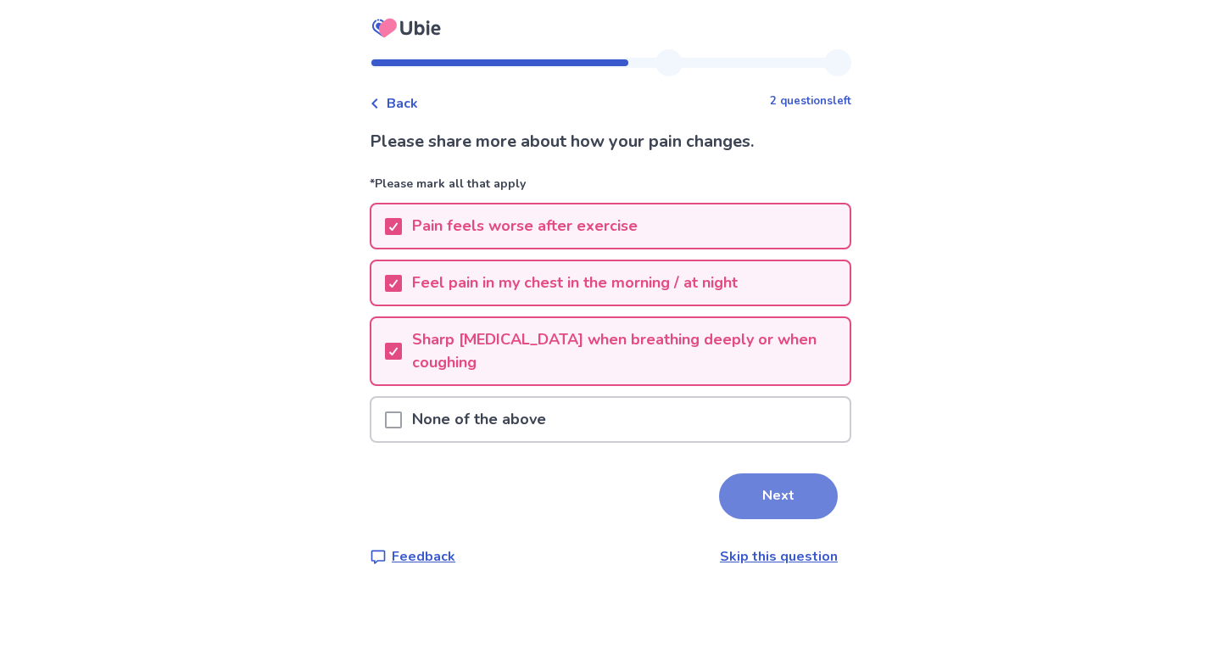
click at [737, 493] on button "Next" at bounding box center [778, 496] width 119 height 46
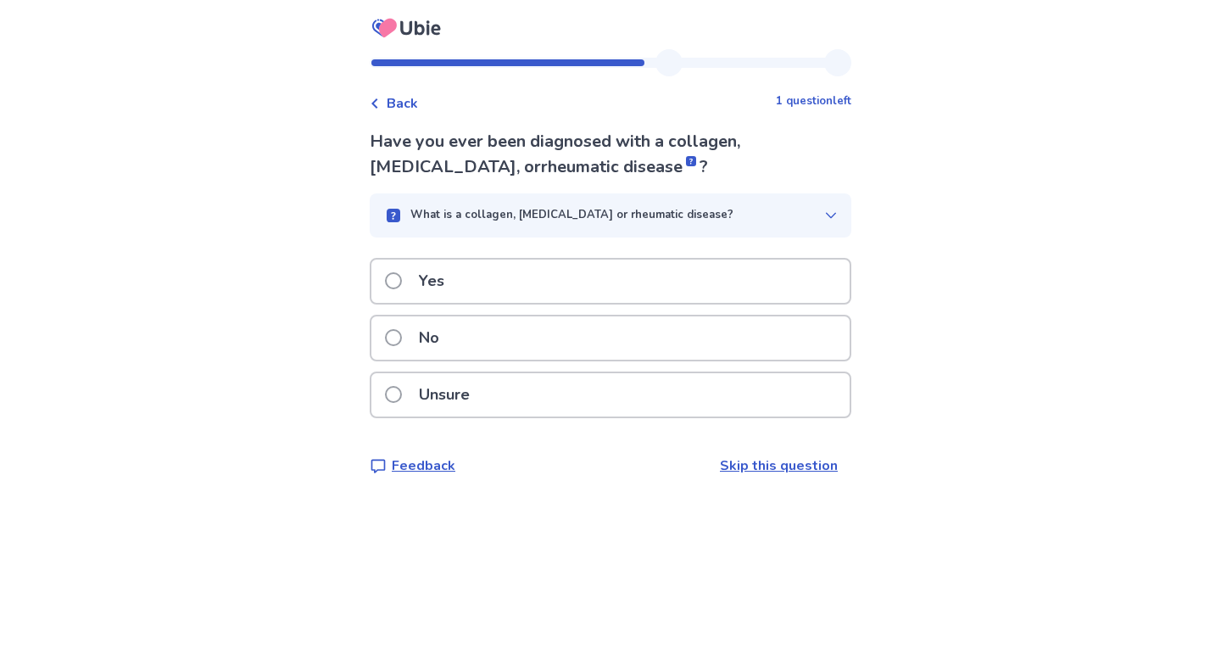
click at [430, 326] on p "No" at bounding box center [429, 337] width 41 height 43
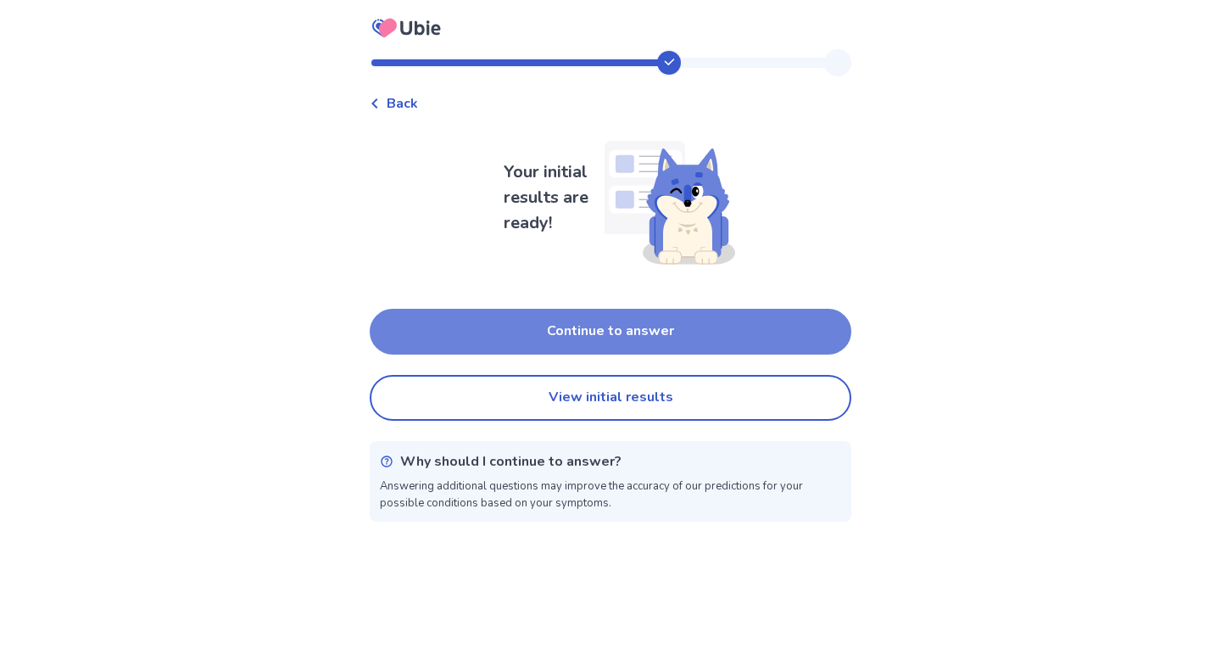
click at [583, 345] on button "Continue to answer" at bounding box center [611, 332] width 482 height 46
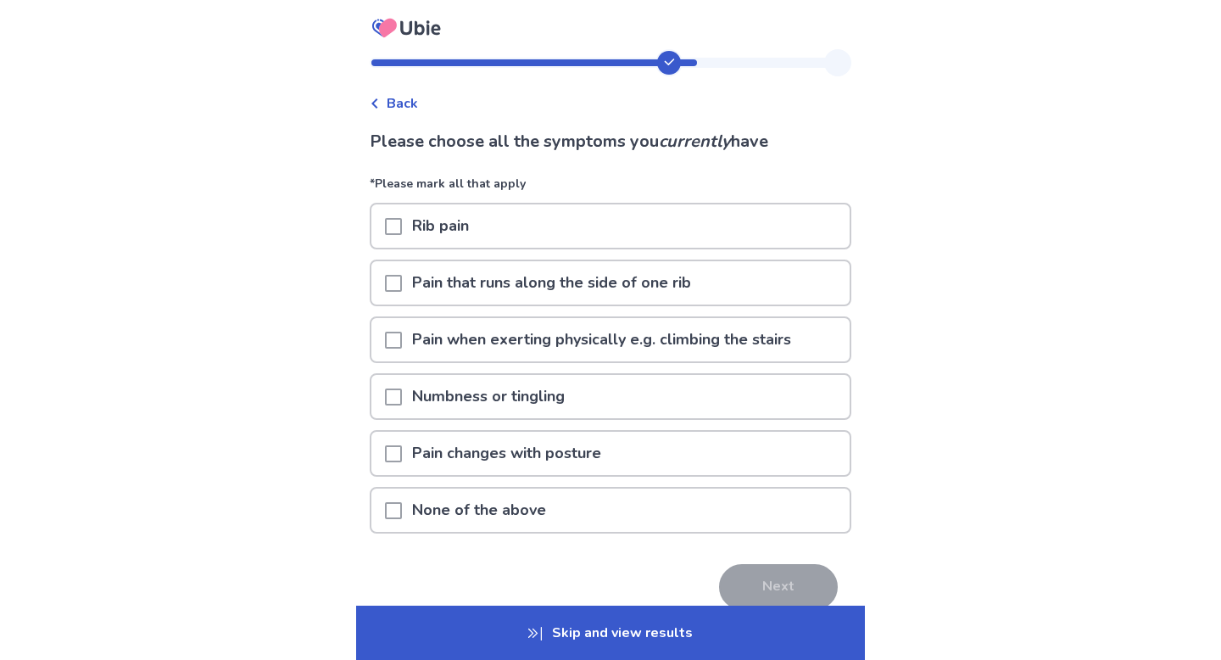
click at [402, 510] on span at bounding box center [393, 510] width 17 height 17
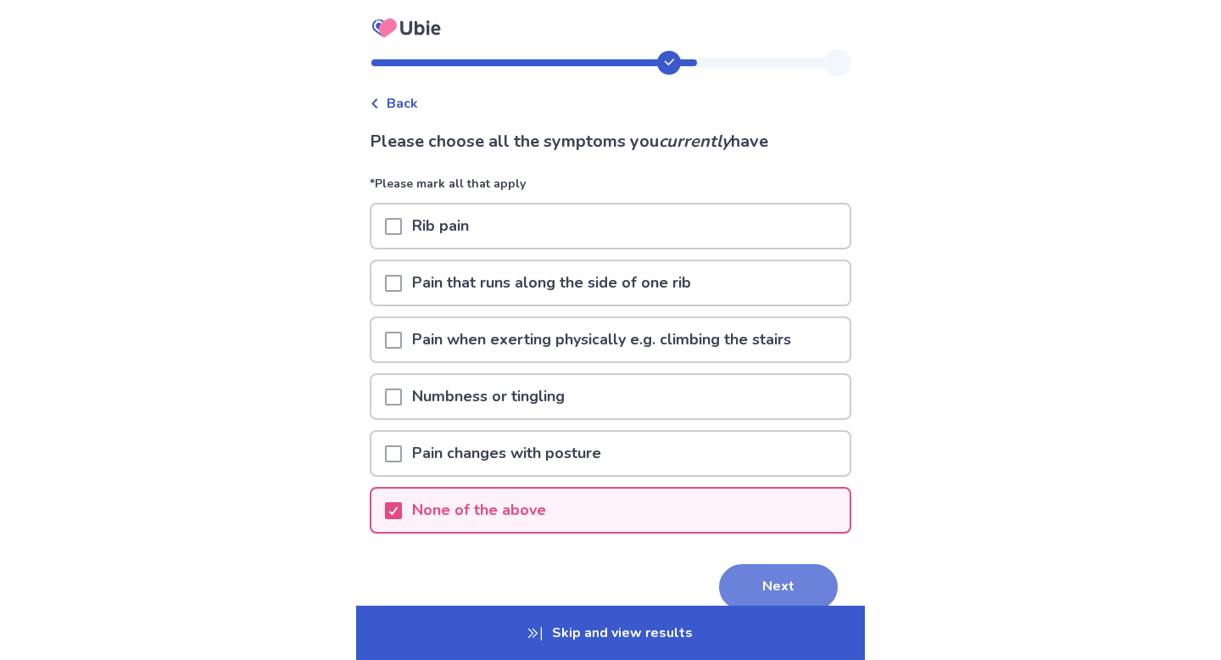
click at [763, 572] on button "Next" at bounding box center [778, 587] width 119 height 46
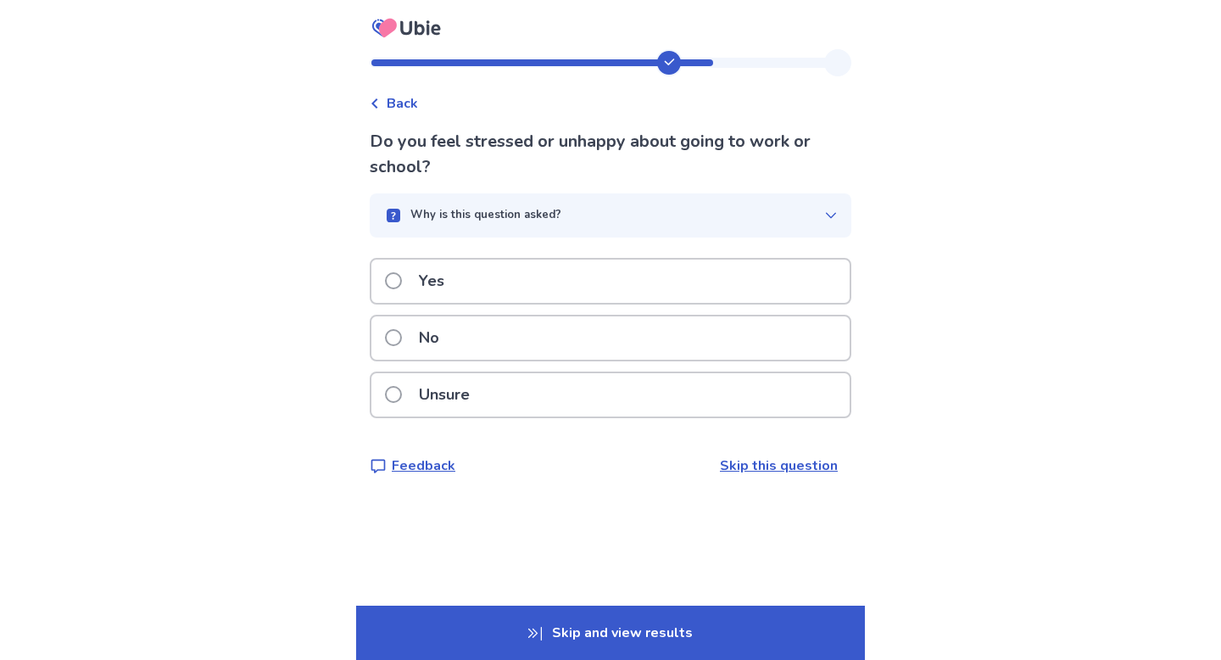
click at [399, 401] on span at bounding box center [393, 394] width 17 height 17
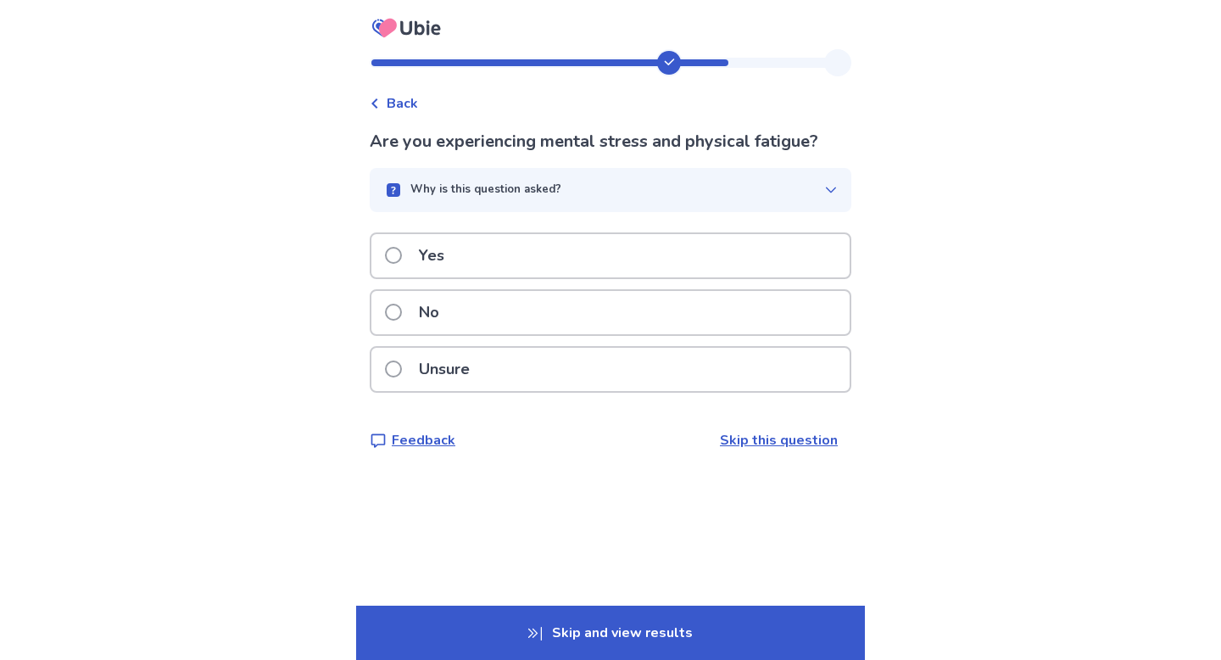
click at [429, 373] on p "Unsure" at bounding box center [444, 369] width 71 height 43
click at [402, 253] on span at bounding box center [393, 255] width 17 height 17
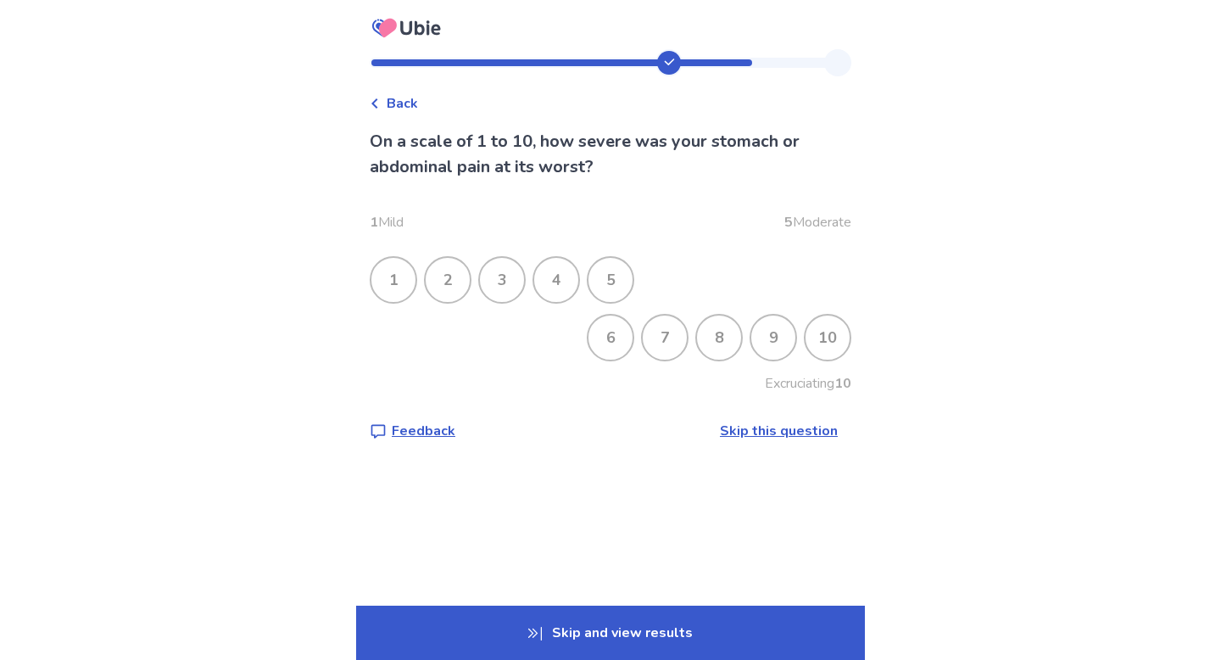
click at [712, 334] on div "8" at bounding box center [719, 337] width 44 height 44
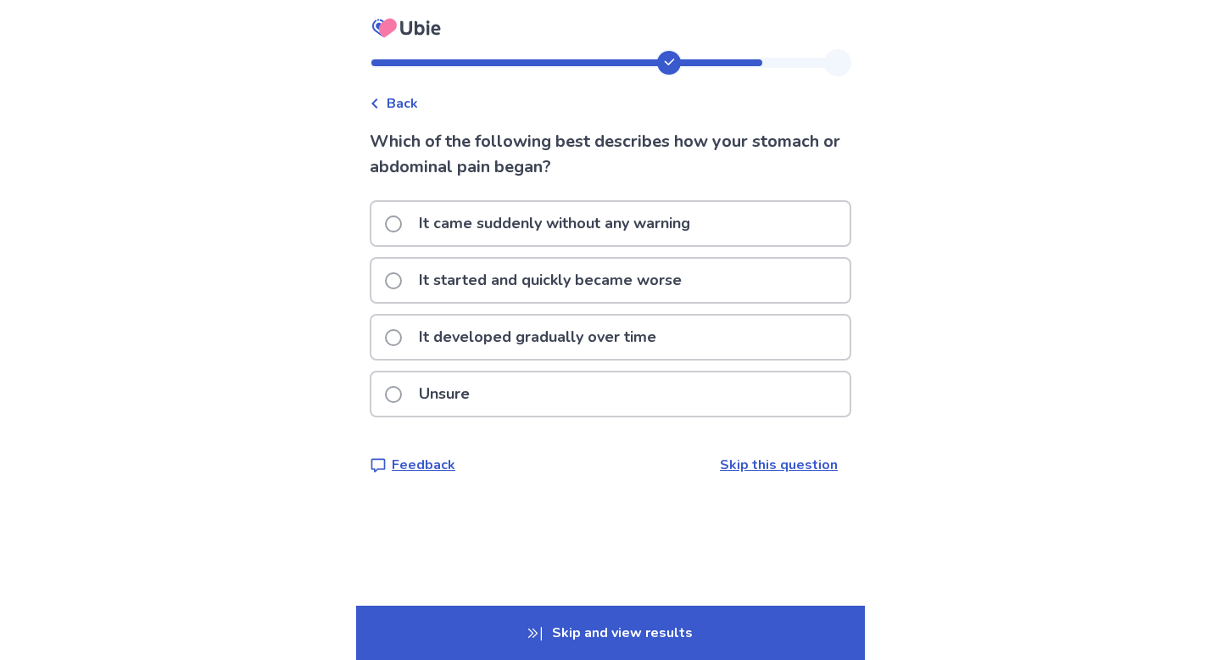
click at [650, 232] on p "It came suddenly without any warning" at bounding box center [555, 223] width 292 height 43
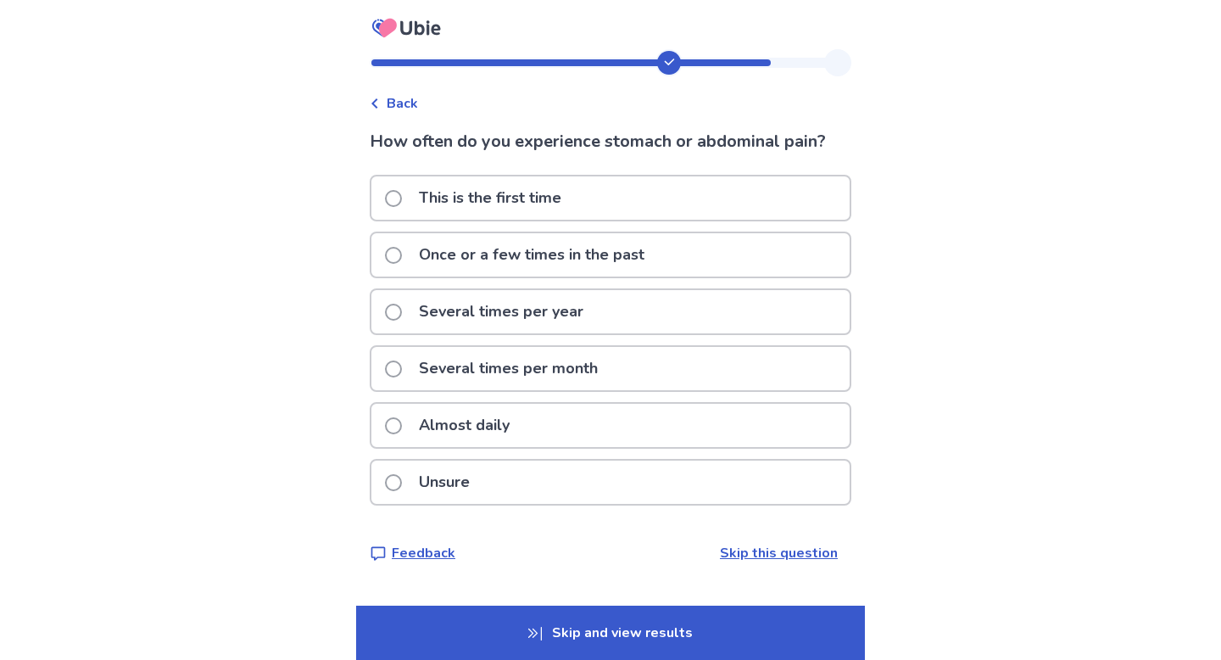
click at [520, 420] on p "Almost daily" at bounding box center [464, 425] width 111 height 43
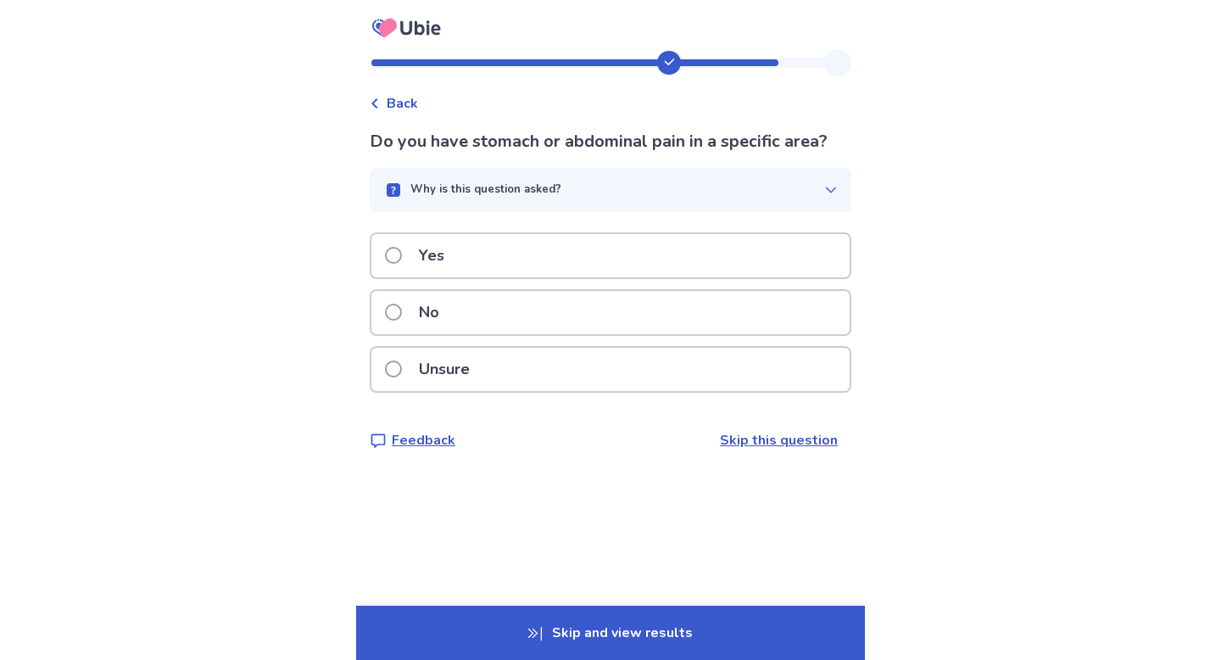
click at [466, 245] on div "Yes" at bounding box center [610, 255] width 478 height 43
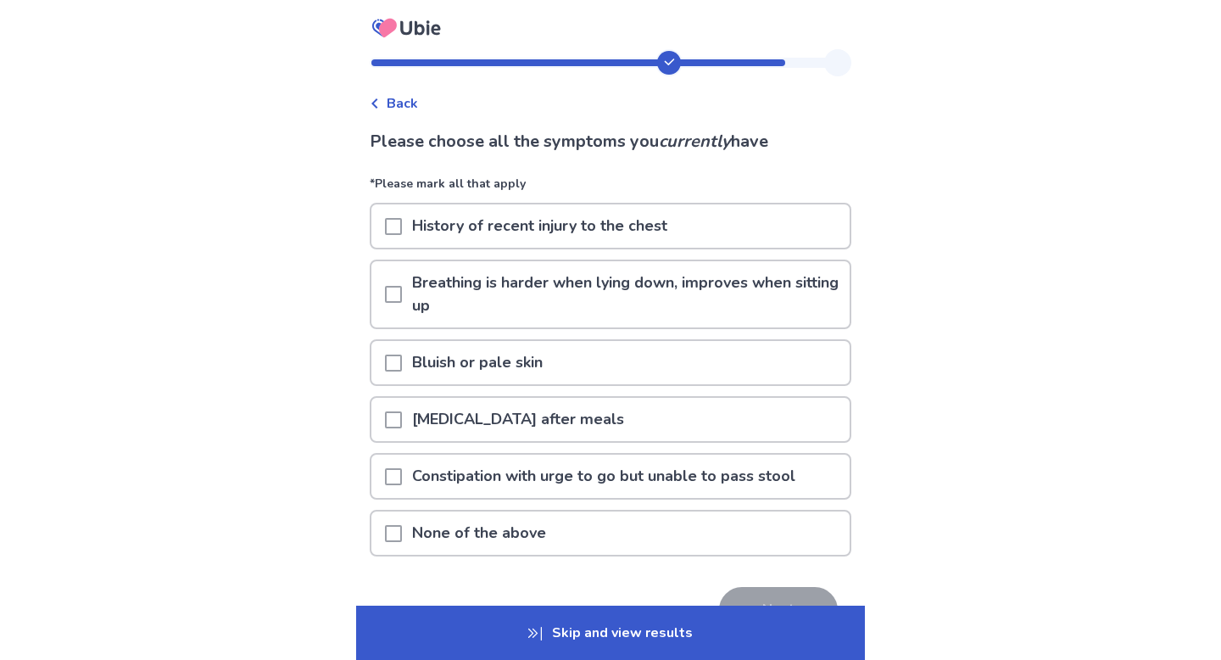
click at [402, 290] on span at bounding box center [393, 294] width 17 height 17
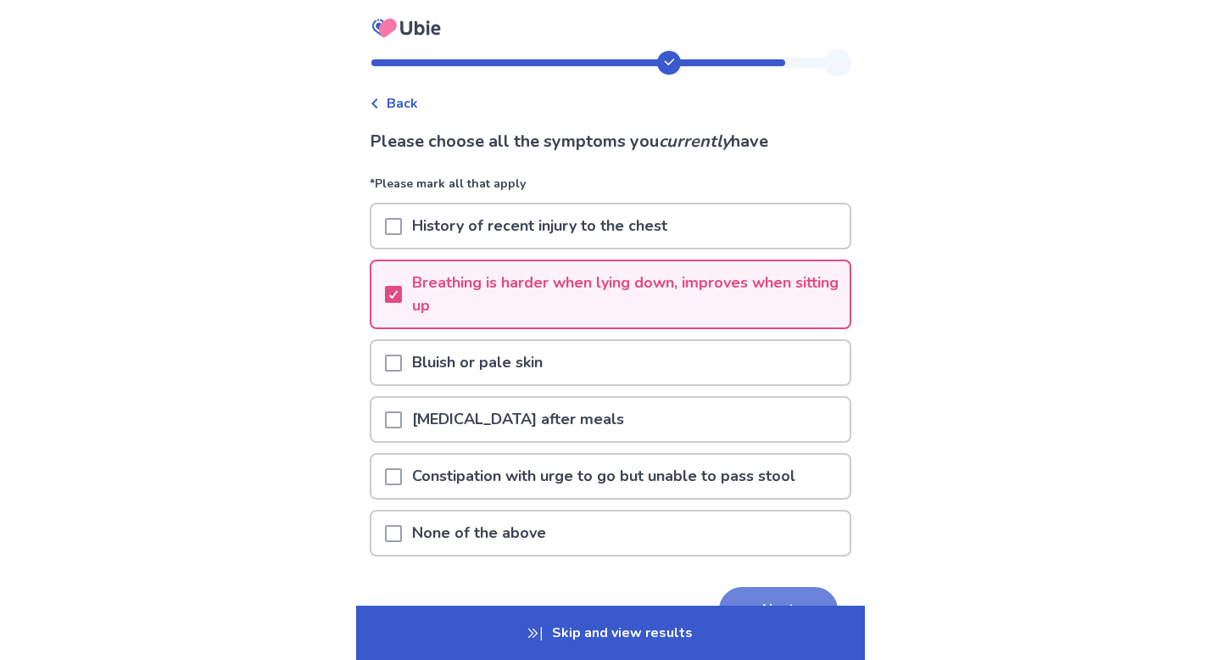
click at [752, 594] on button "Next" at bounding box center [778, 610] width 119 height 46
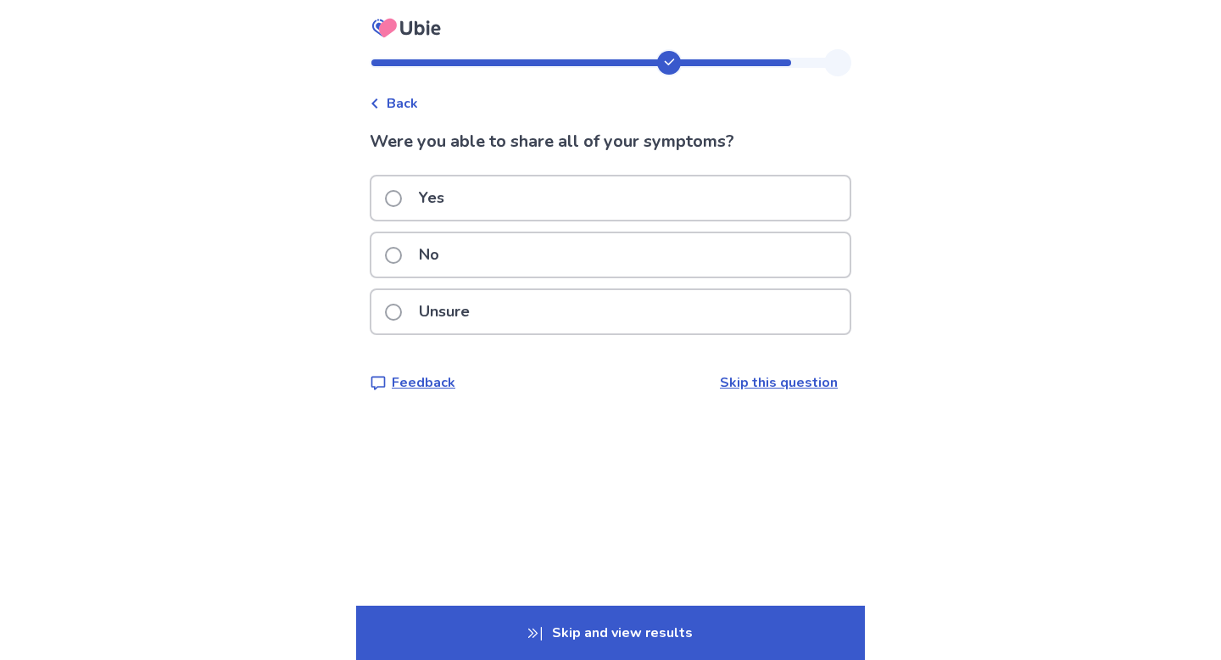
click at [577, 201] on div "Yes" at bounding box center [610, 197] width 478 height 43
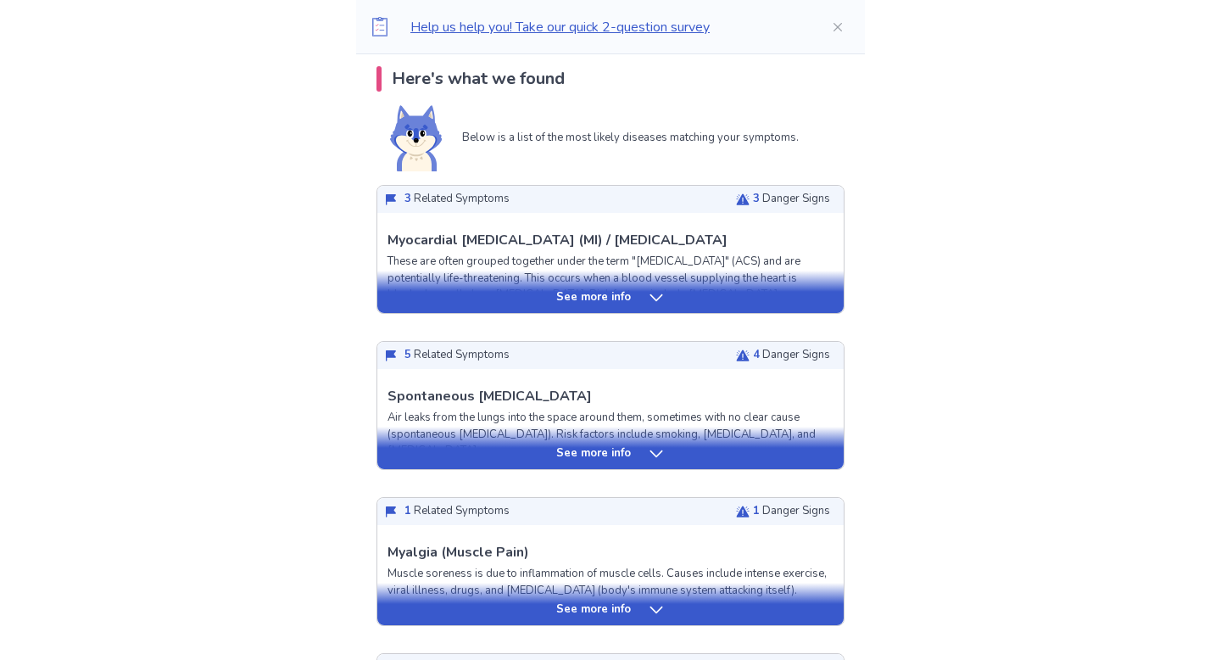
scroll to position [354, 0]
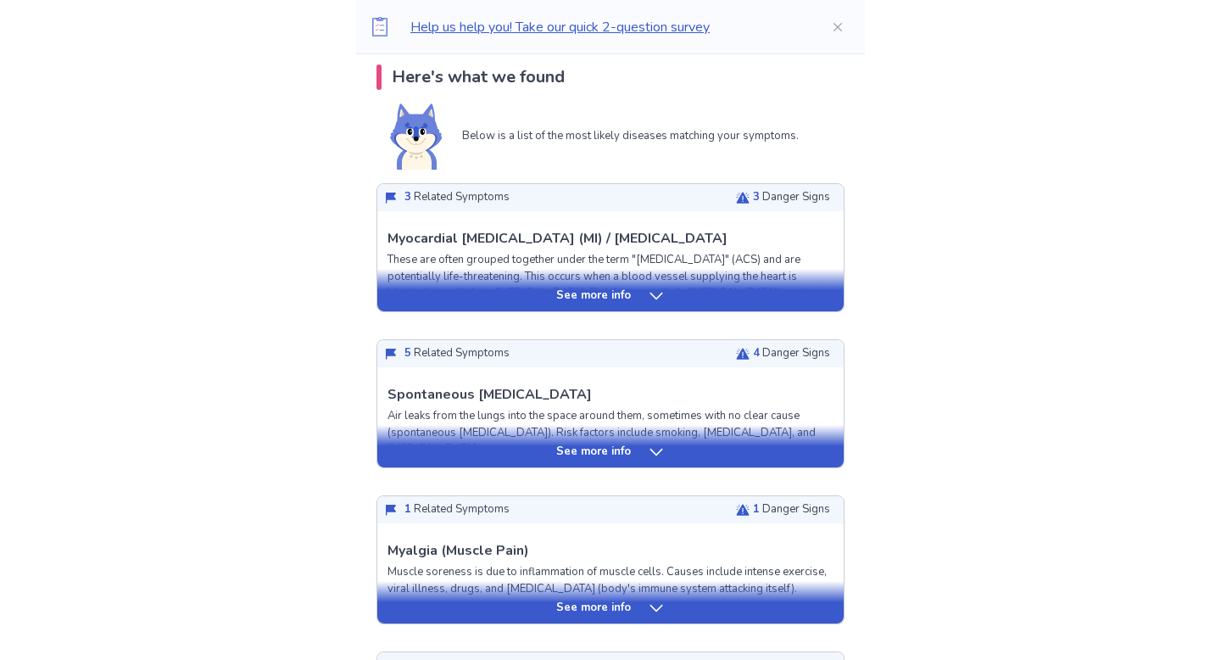
click at [625, 417] on p "Air leaks from the lungs into the space around them, sometimes with no clear ca…" at bounding box center [611, 433] width 446 height 50
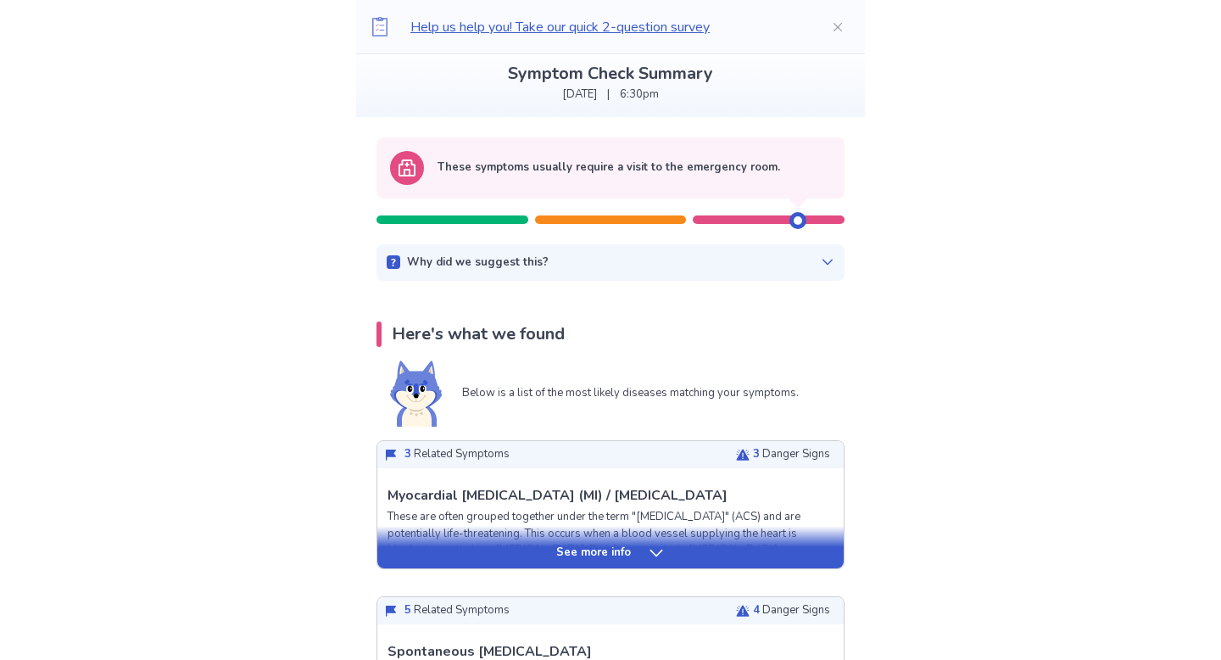
scroll to position [105, 0]
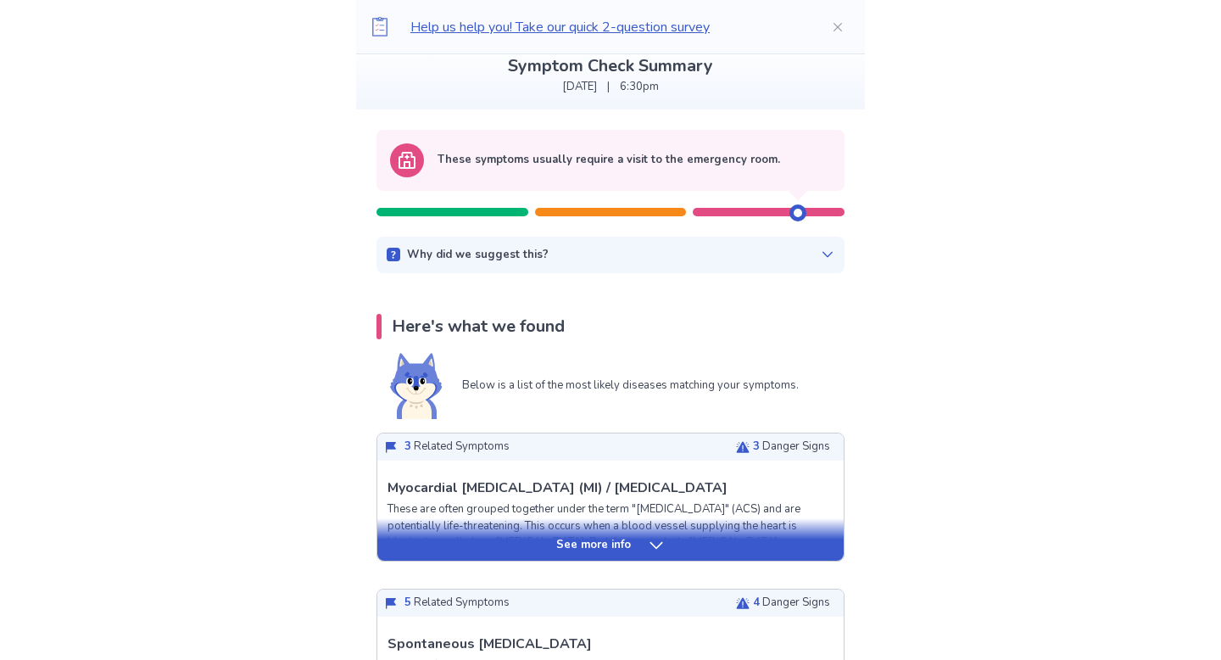
click at [575, 544] on p "See more info" at bounding box center [593, 545] width 75 height 17
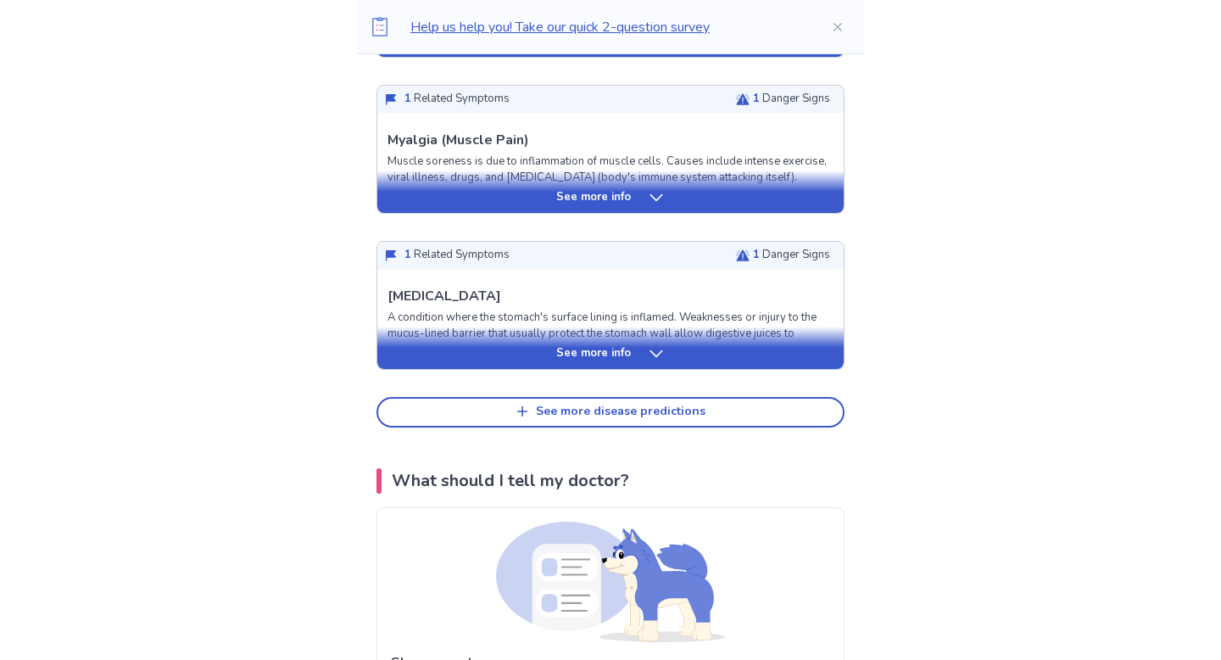
scroll to position [3435, 0]
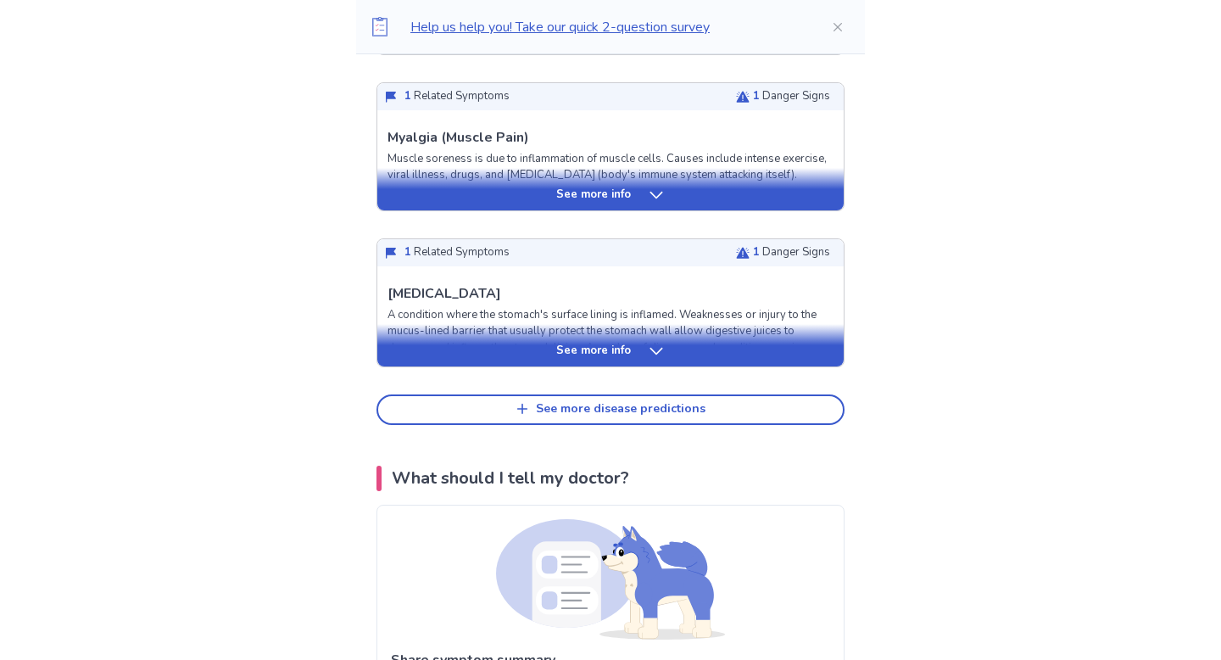
click at [586, 353] on p "See more info" at bounding box center [593, 351] width 75 height 17
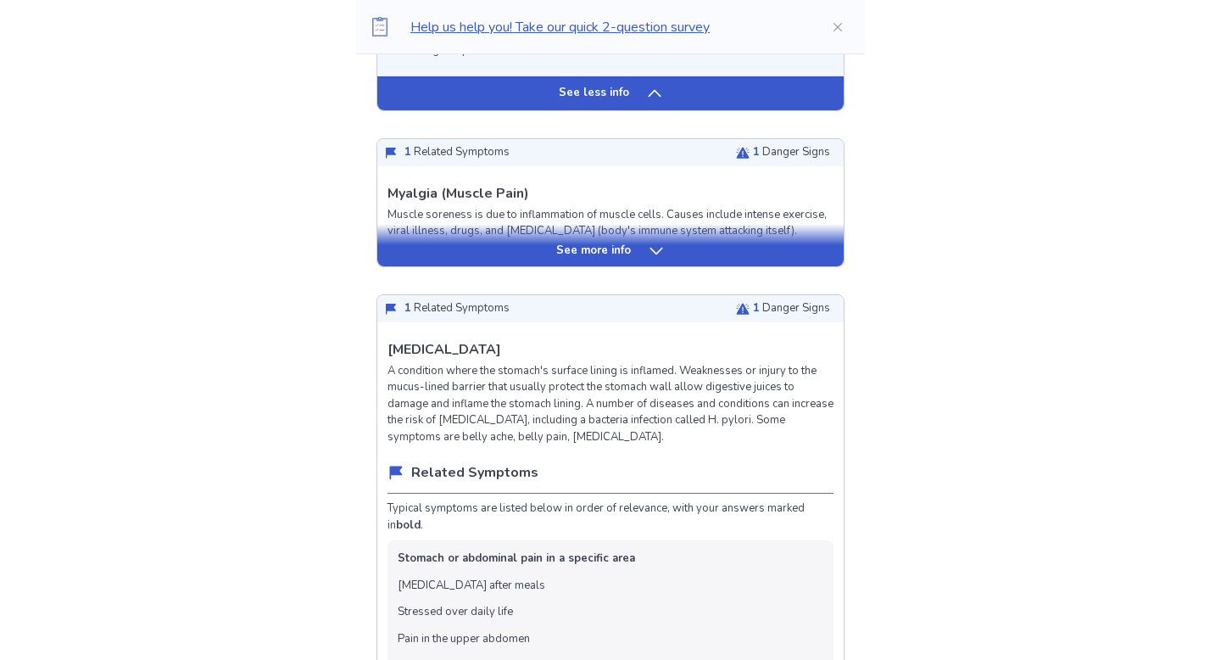
scroll to position [3360, 0]
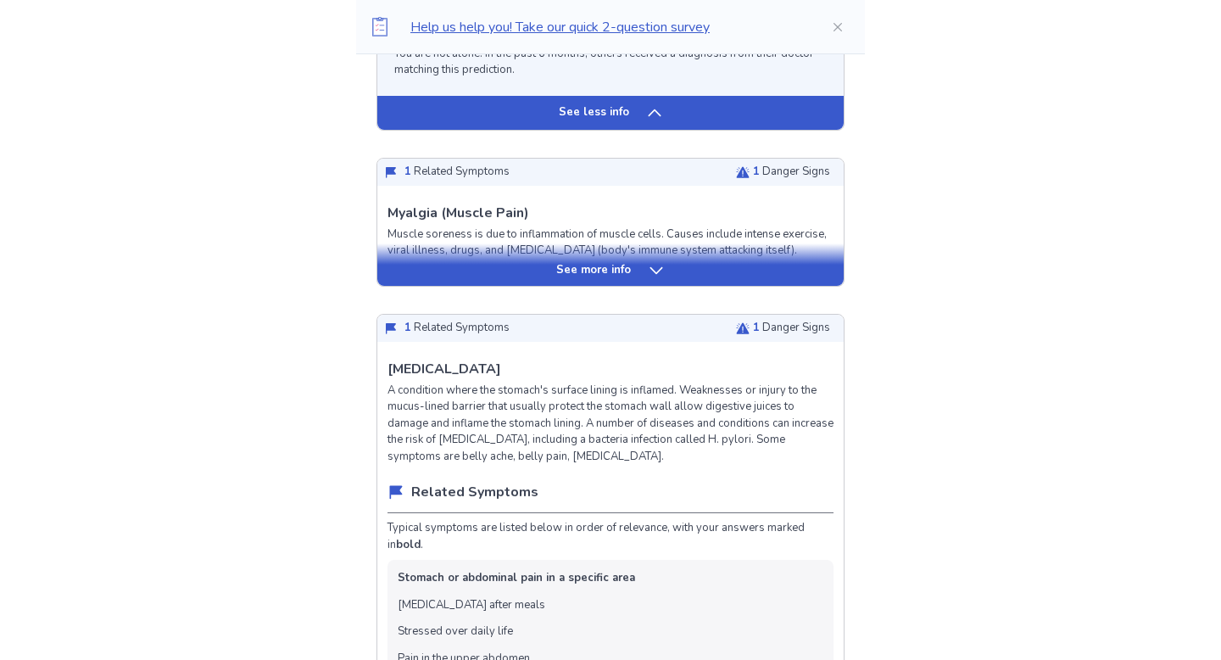
click at [602, 257] on div "See more info" at bounding box center [610, 264] width 466 height 42
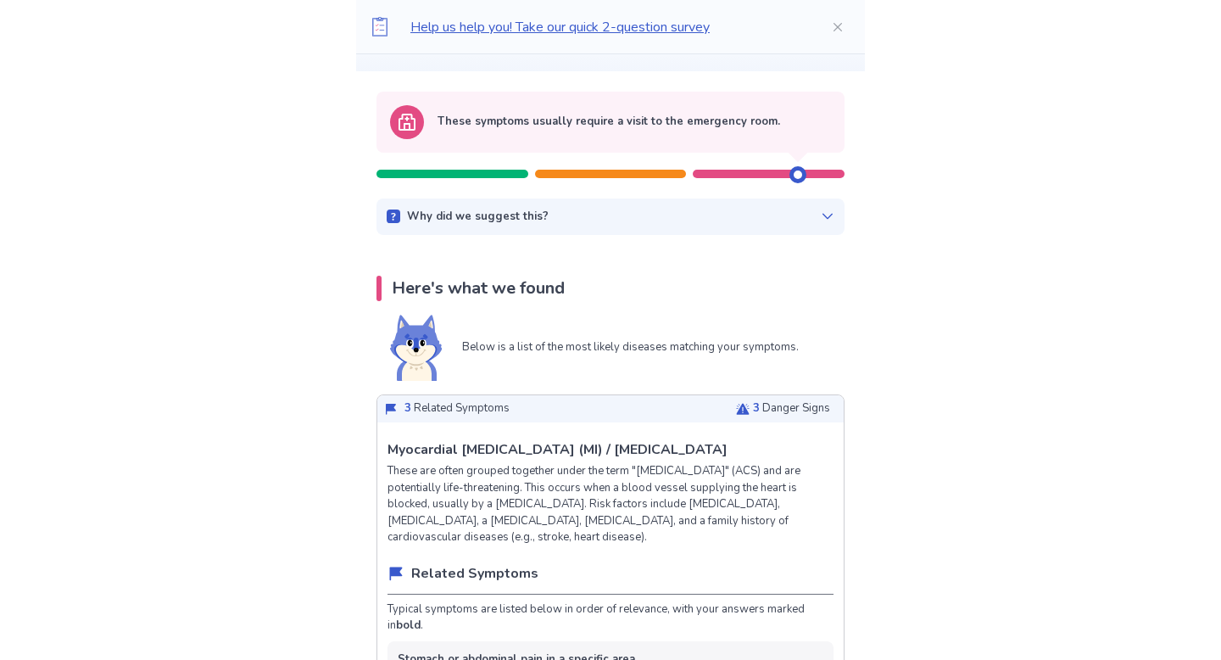
scroll to position [0, 0]
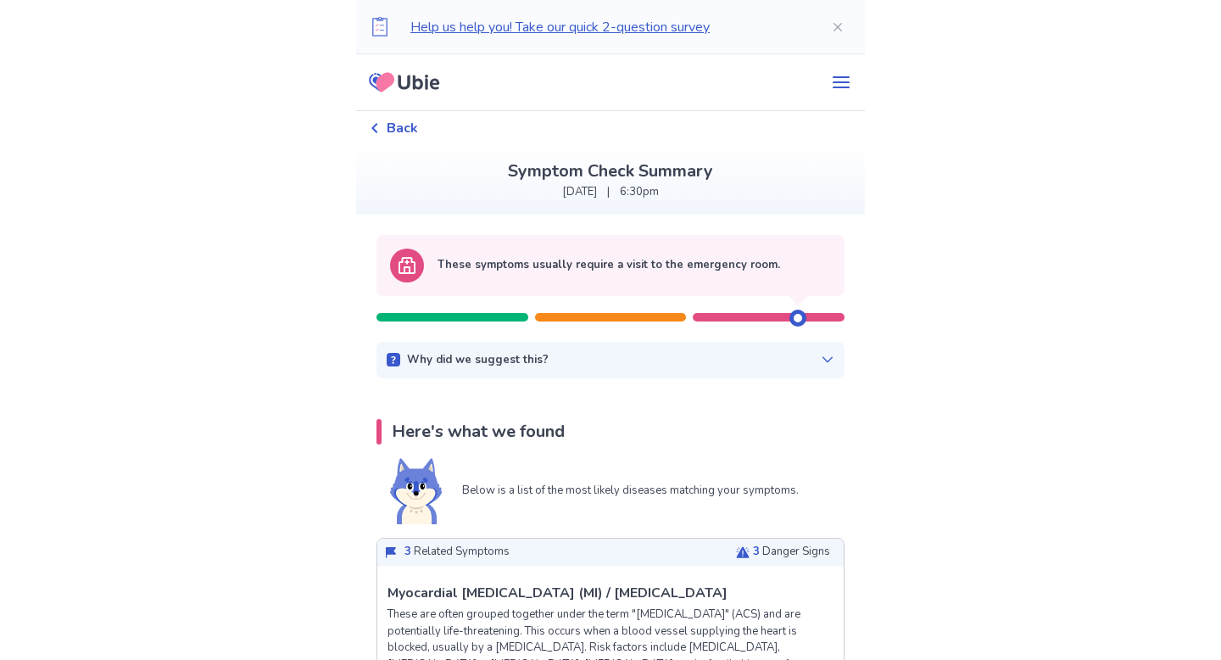
click at [588, 31] on p "Help us help you! Take our quick 2-question survey" at bounding box center [606, 27] width 393 height 20
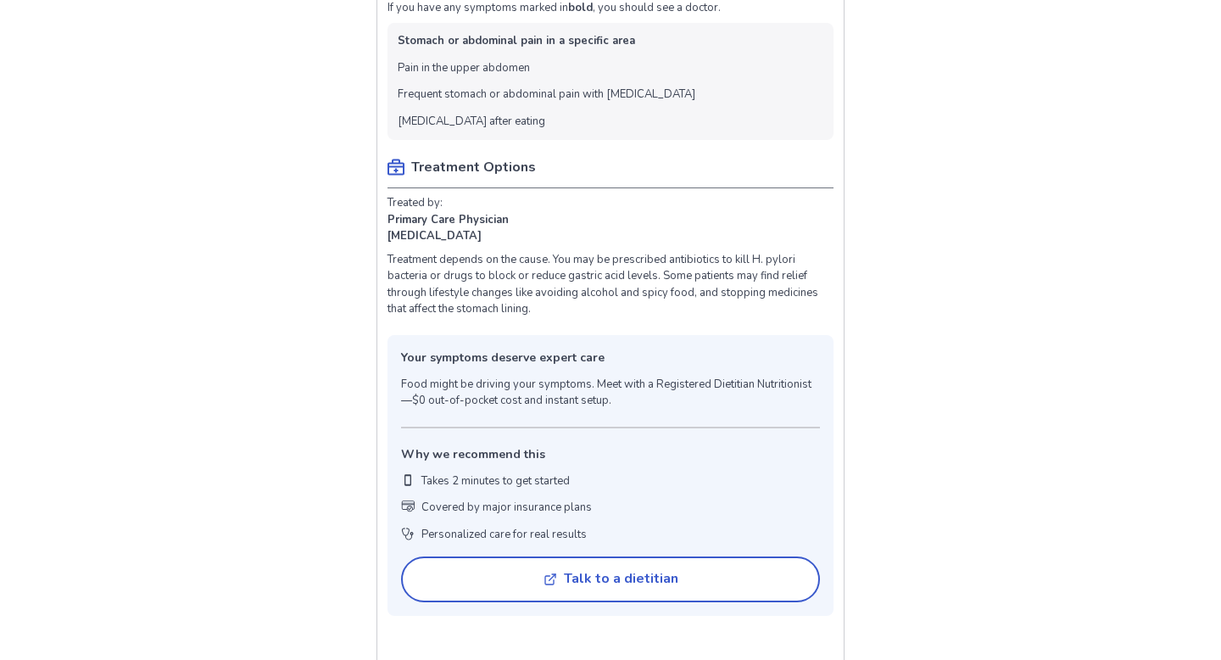
scroll to position [6828, 0]
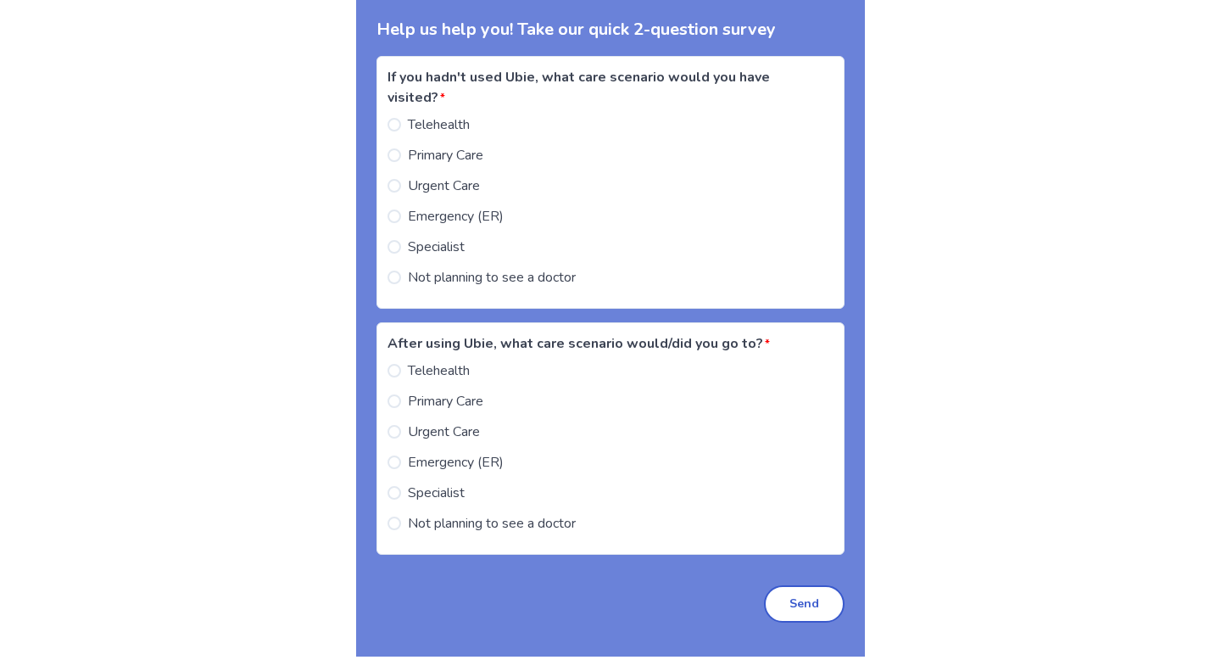
click at [401, 284] on span at bounding box center [395, 277] width 14 height 14
click at [422, 533] on span "Not planning to see a doctor" at bounding box center [492, 523] width 168 height 20
click at [771, 609] on button "Send" at bounding box center [804, 603] width 81 height 37
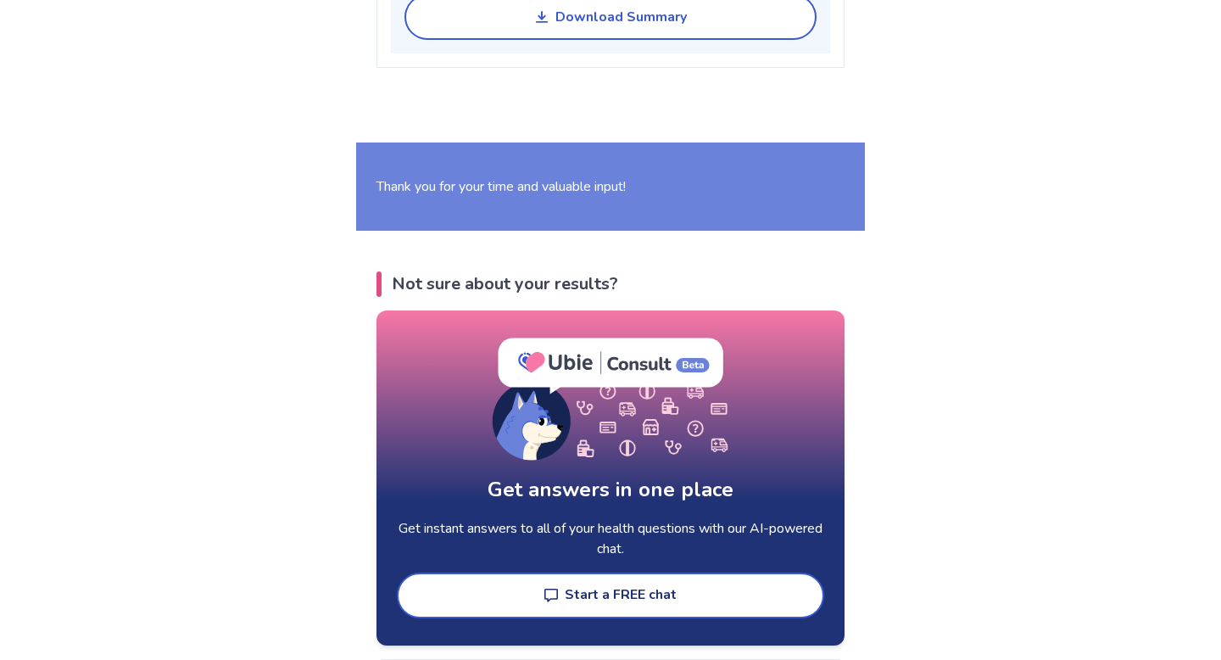
scroll to position [6646, 0]
